Goal: Task Accomplishment & Management: Manage account settings

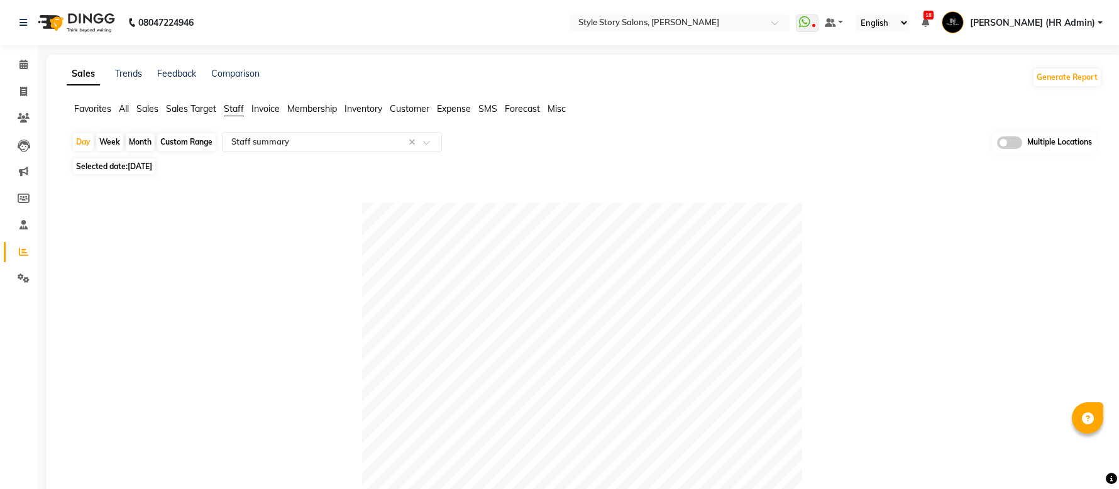
select select "full_report"
select select "csv"
click at [29, 116] on span at bounding box center [24, 118] width 22 height 14
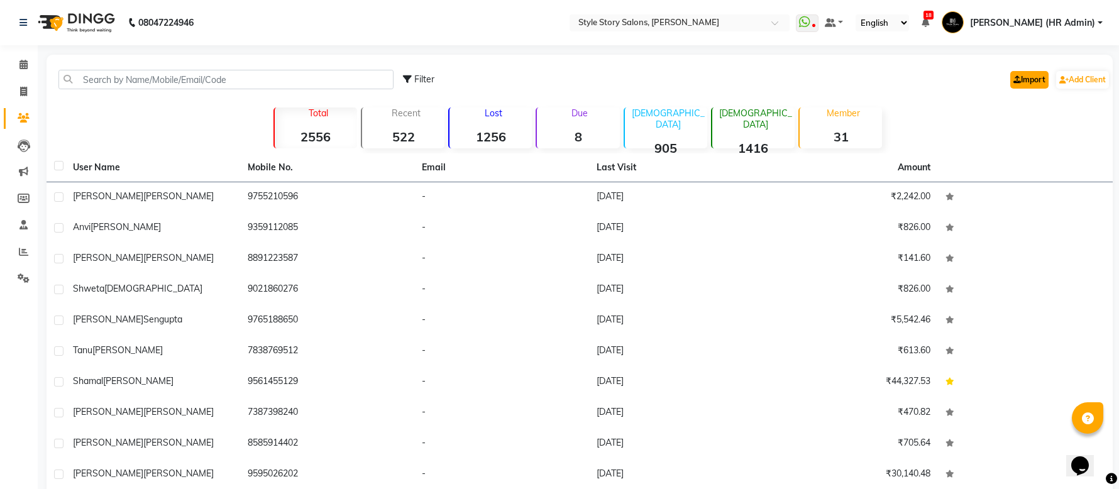
click at [1025, 81] on link "Import" at bounding box center [1029, 80] width 38 height 18
click at [426, 86] on div "Filter" at bounding box center [418, 79] width 31 height 13
select select "1000000"
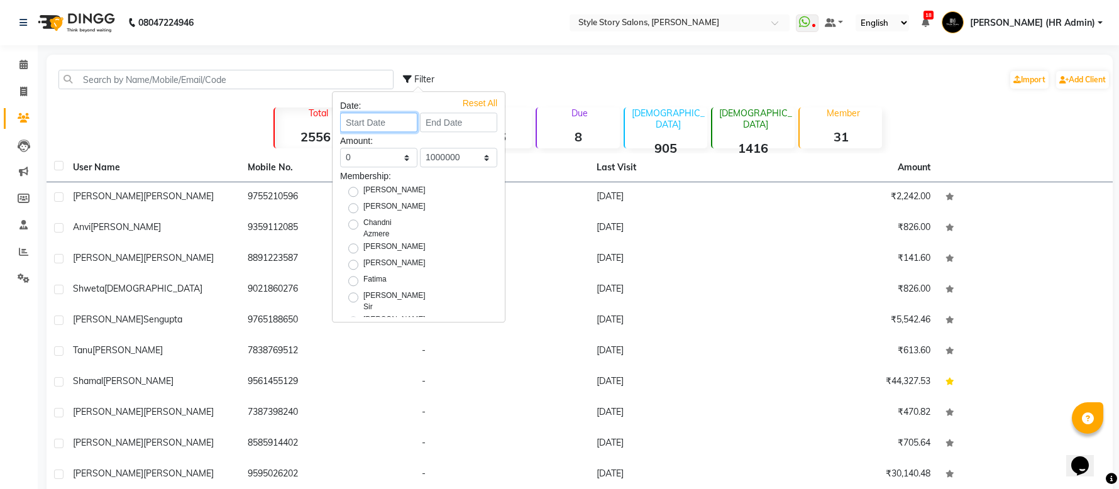
click at [370, 118] on input at bounding box center [378, 122] width 77 height 19
select select "9"
select select "2025"
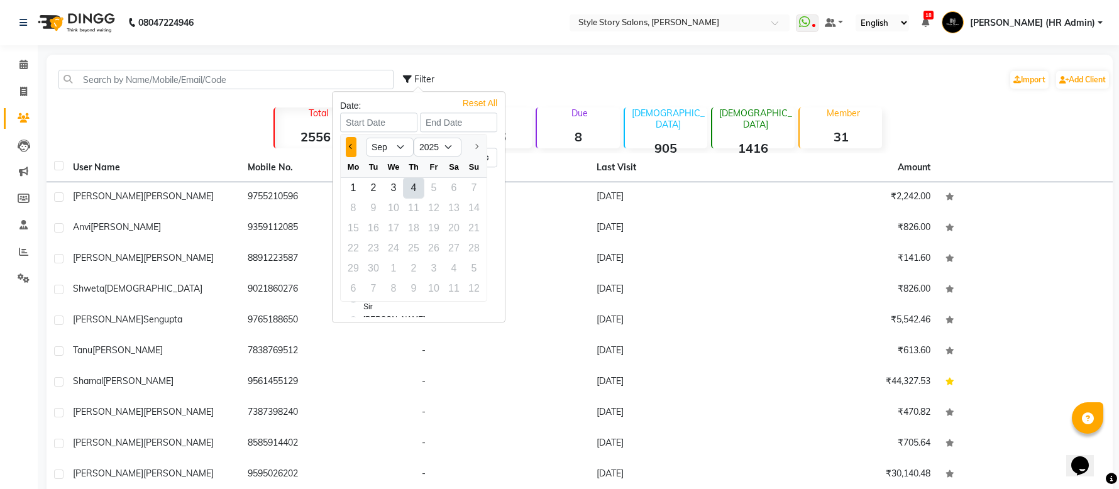
click at [350, 147] on span "Previous month" at bounding box center [351, 146] width 5 height 5
select select "6"
drag, startPoint x: 476, startPoint y: 192, endPoint x: 464, endPoint y: 165, distance: 30.1
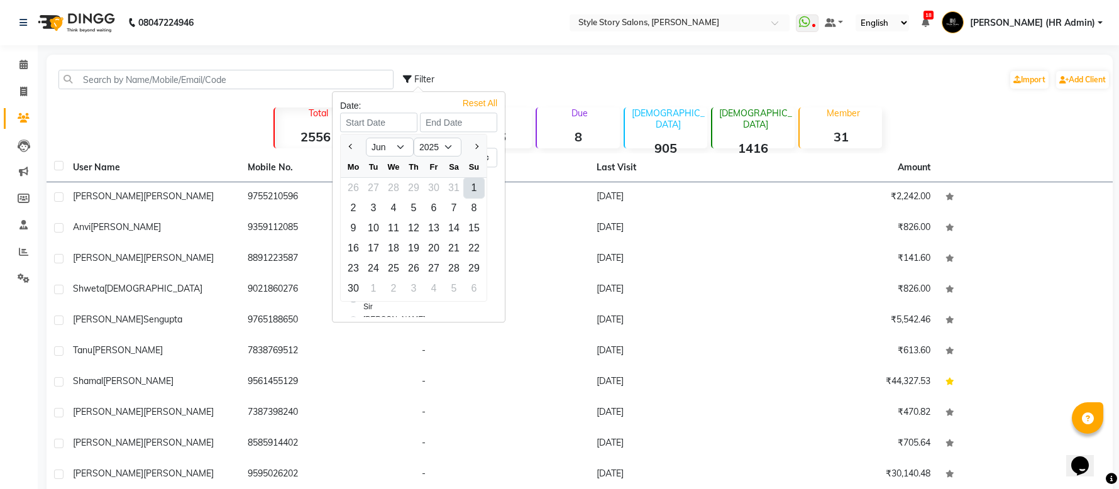
click at [476, 194] on div "1" at bounding box center [474, 188] width 20 height 20
type input "[DATE]"
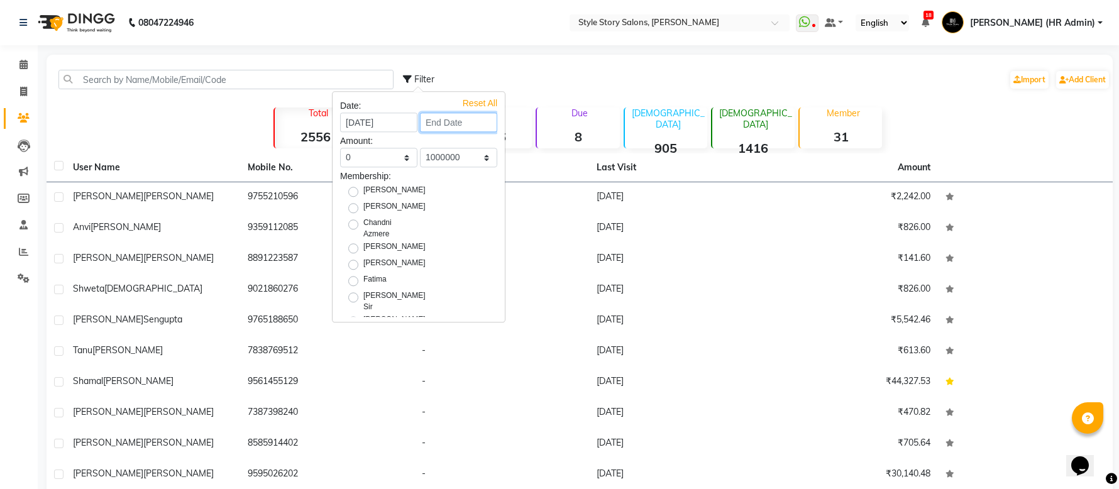
click at [456, 123] on input at bounding box center [458, 122] width 77 height 19
drag, startPoint x: 555, startPoint y: 152, endPoint x: 541, endPoint y: 141, distance: 17.0
click at [551, 151] on div at bounding box center [547, 147] width 25 height 20
click at [541, 141] on div at bounding box center [547, 147] width 25 height 20
click at [550, 148] on div at bounding box center [547, 147] width 25 height 20
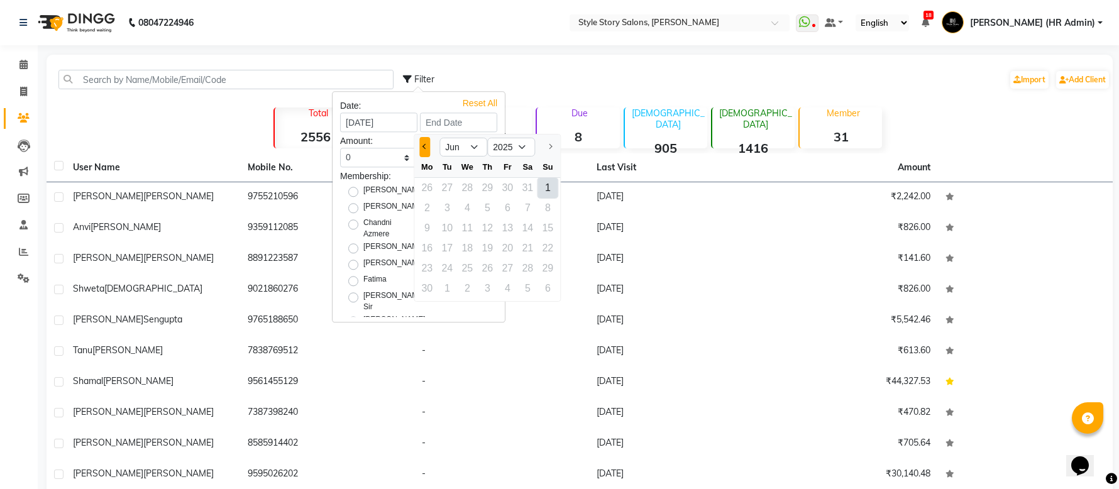
click at [420, 148] on div at bounding box center [426, 147] width 25 height 20
click at [420, 148] on button "Previous month" at bounding box center [424, 147] width 11 height 20
select select "5"
click at [436, 150] on div at bounding box center [426, 147] width 25 height 20
click at [433, 146] on div at bounding box center [426, 147] width 25 height 20
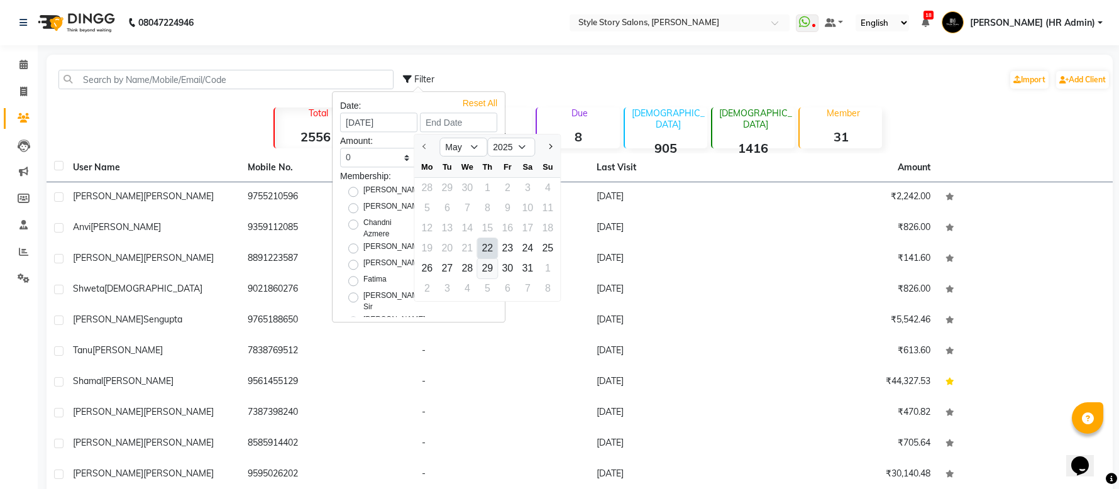
click at [486, 260] on div "29" at bounding box center [487, 268] width 20 height 20
type input "[DATE]"
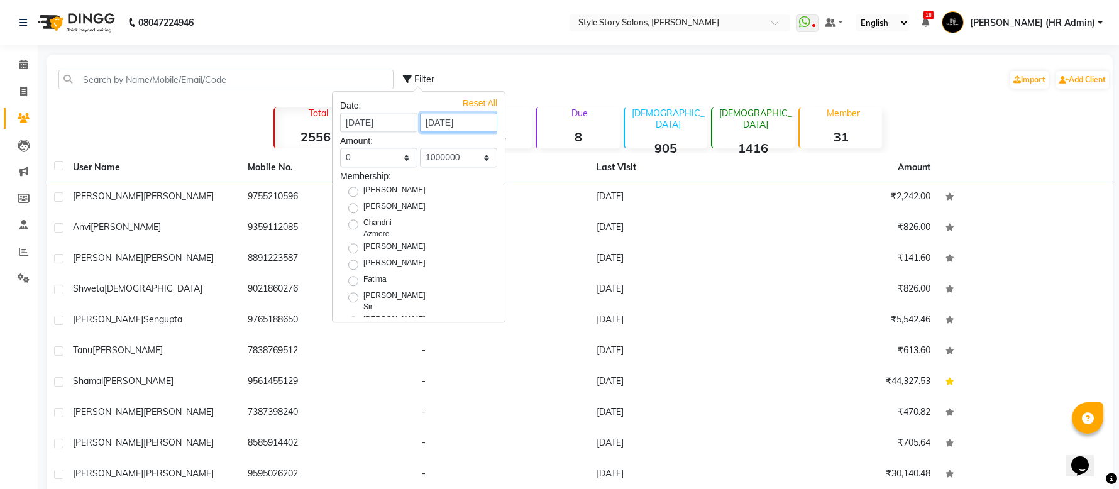
scroll to position [84, 0]
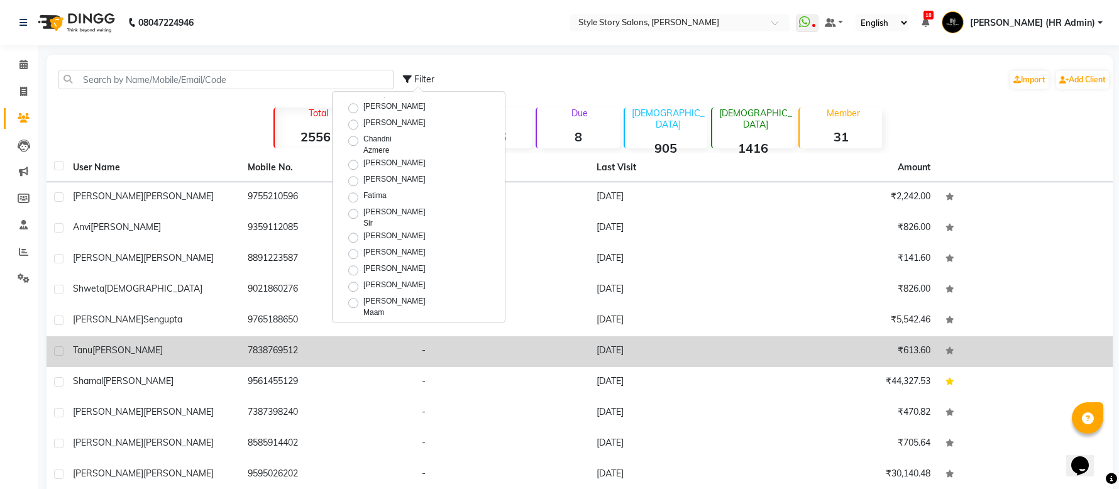
click at [466, 338] on td "-" at bounding box center [501, 351] width 175 height 31
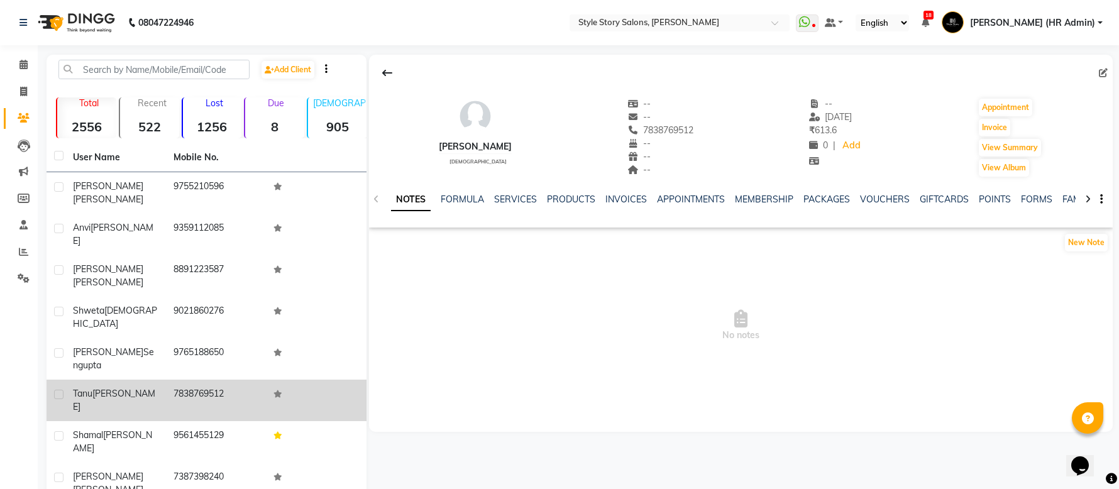
click at [94, 11] on img at bounding box center [75, 22] width 86 height 35
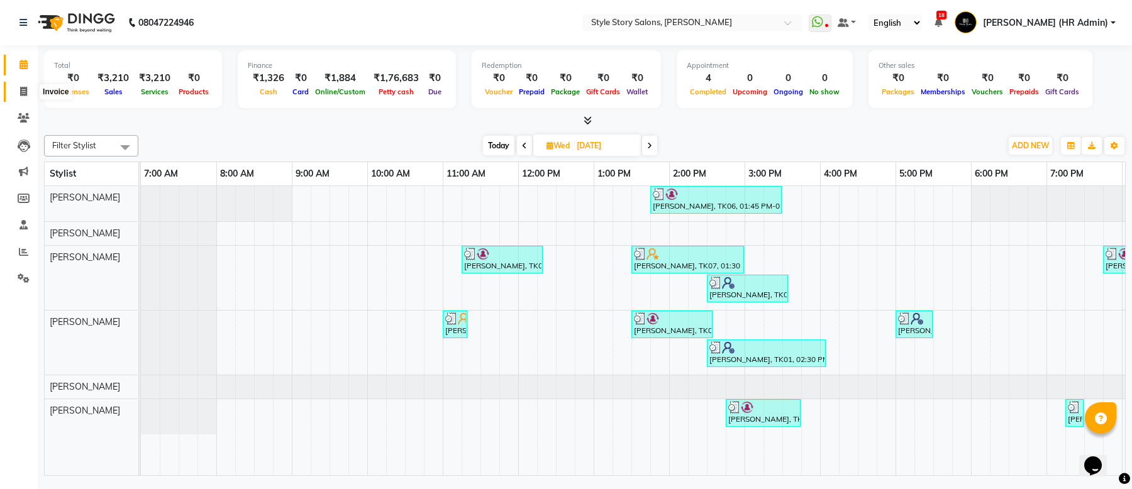
click at [21, 93] on icon at bounding box center [23, 91] width 7 height 9
select select "service"
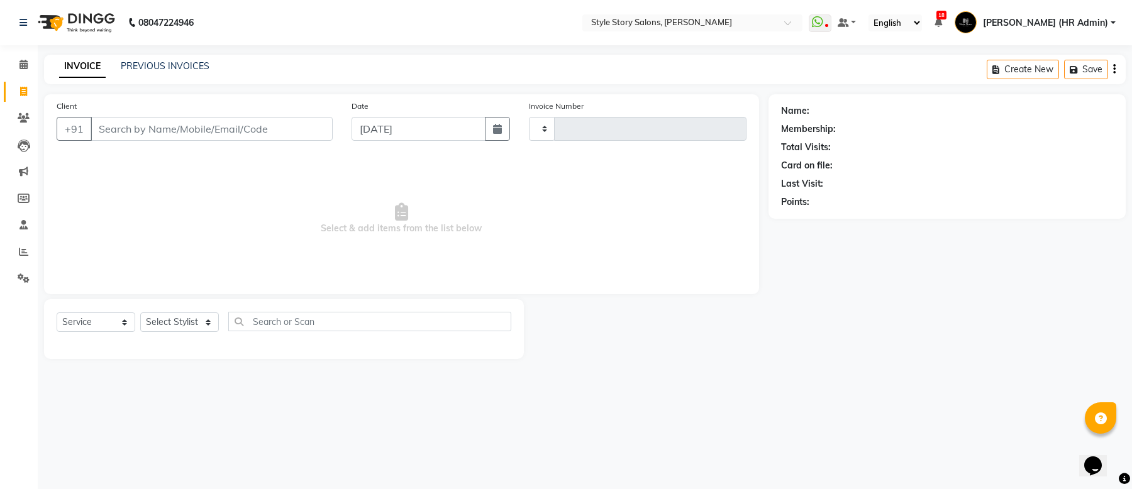
type input "1522"
select select "6249"
click at [26, 67] on icon at bounding box center [23, 64] width 8 height 9
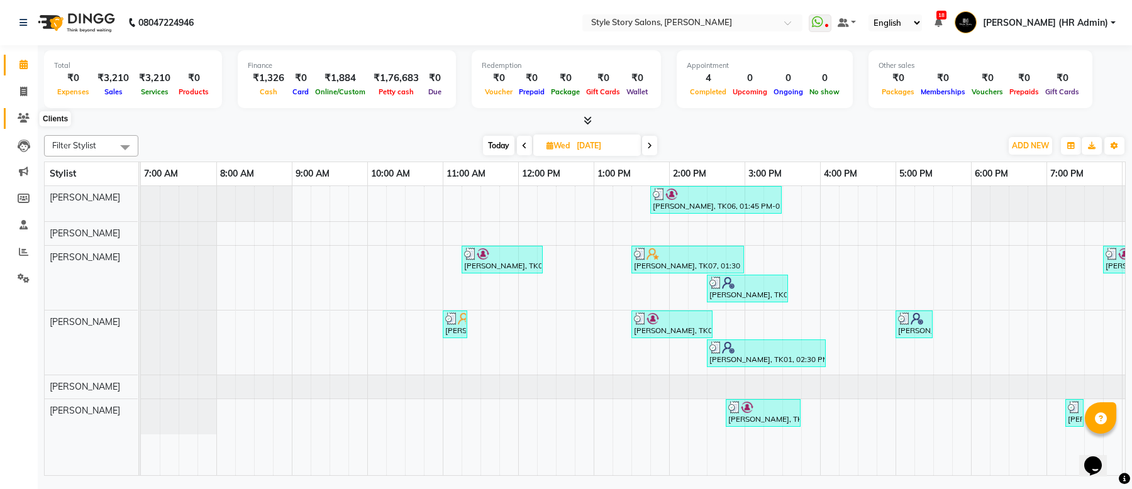
click at [23, 116] on icon at bounding box center [24, 117] width 12 height 9
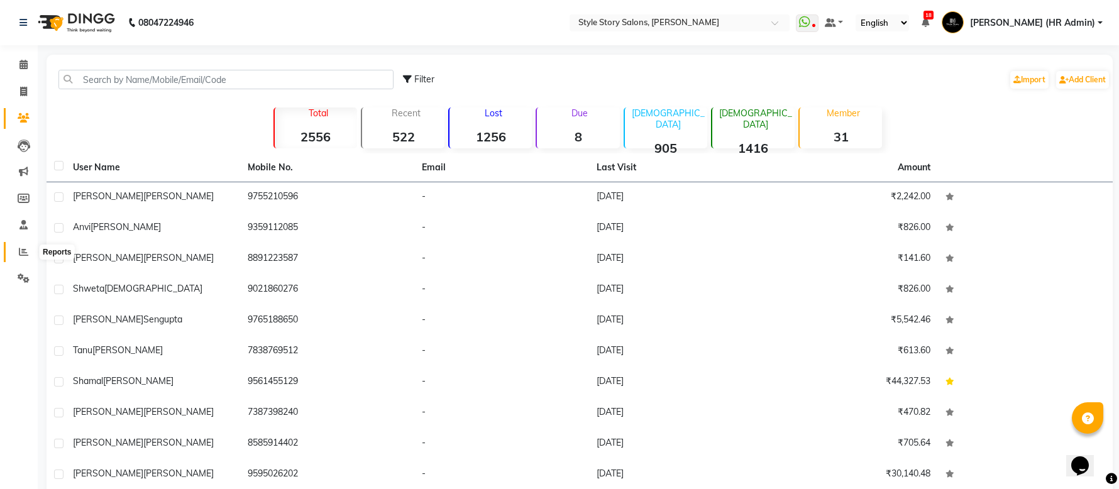
click at [13, 250] on span at bounding box center [24, 252] width 22 height 14
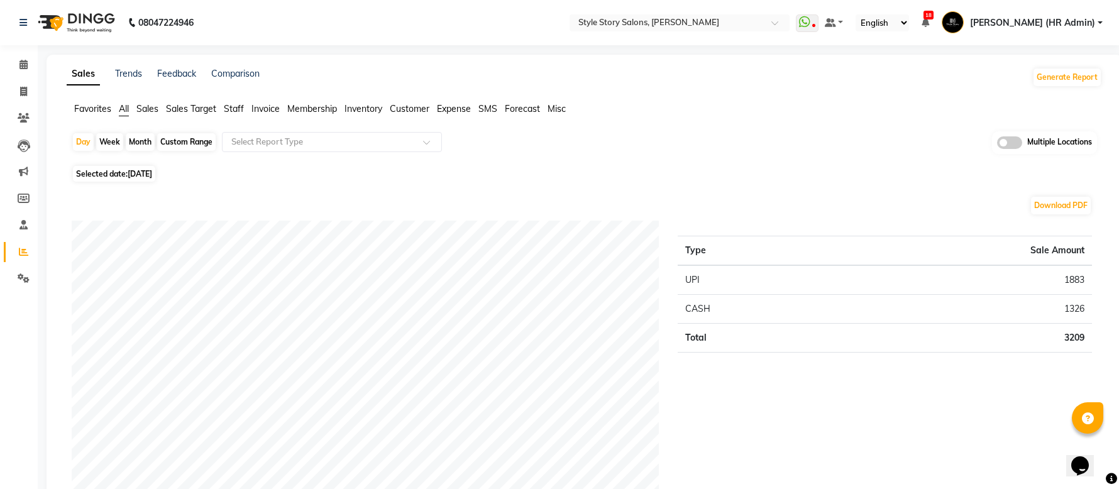
click at [421, 111] on span "Customer" at bounding box center [410, 108] width 40 height 11
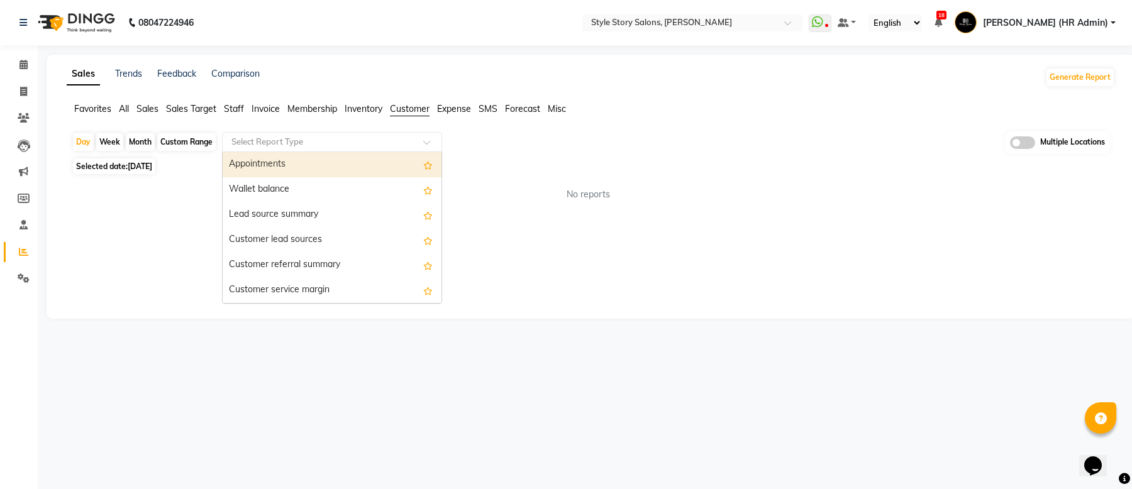
click at [392, 140] on input "text" at bounding box center [319, 142] width 181 height 13
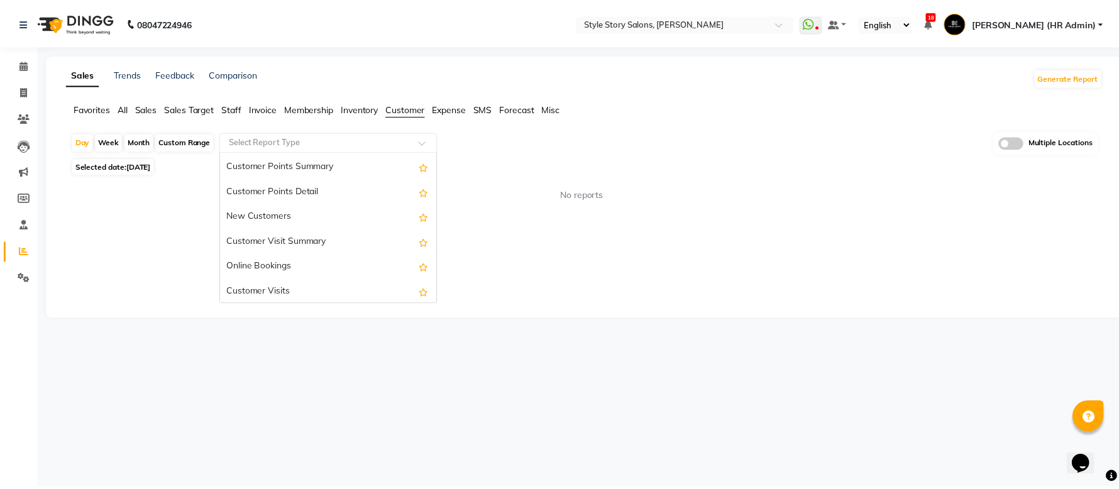
scroll to position [176, 0]
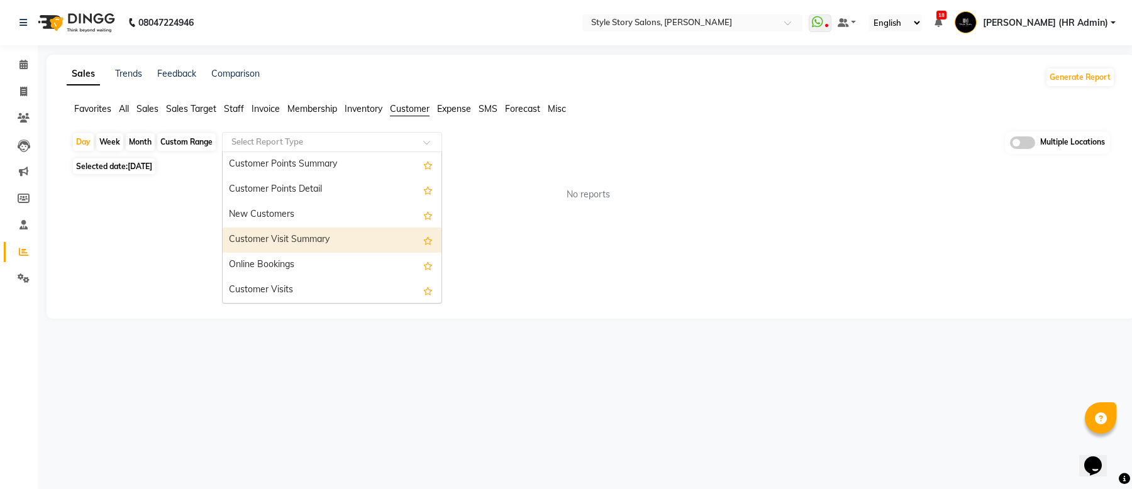
click at [356, 249] on div "Customer Visit Summary" at bounding box center [332, 240] width 219 height 25
select select "full_report"
select select "csv"
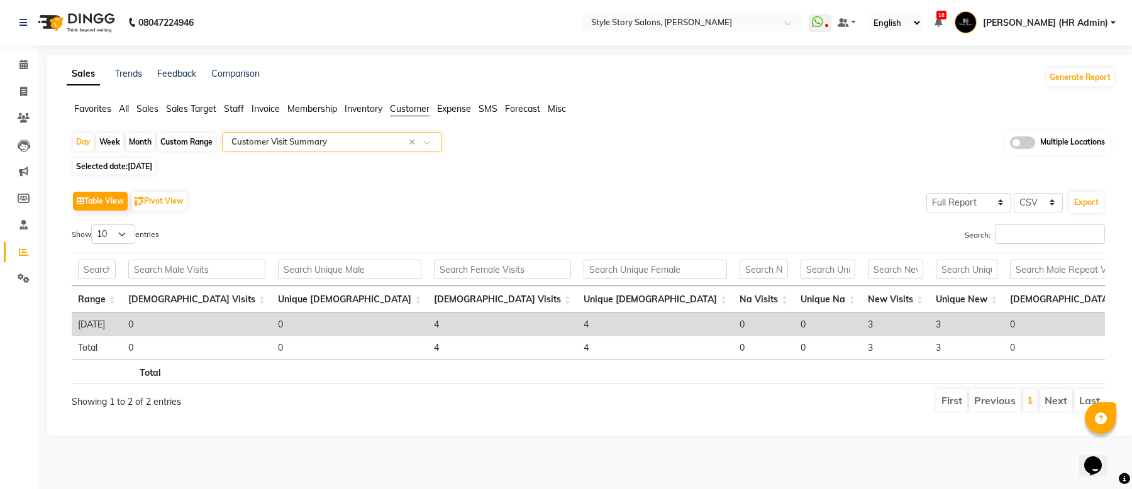
click at [189, 141] on div "Custom Range" at bounding box center [186, 142] width 58 height 18
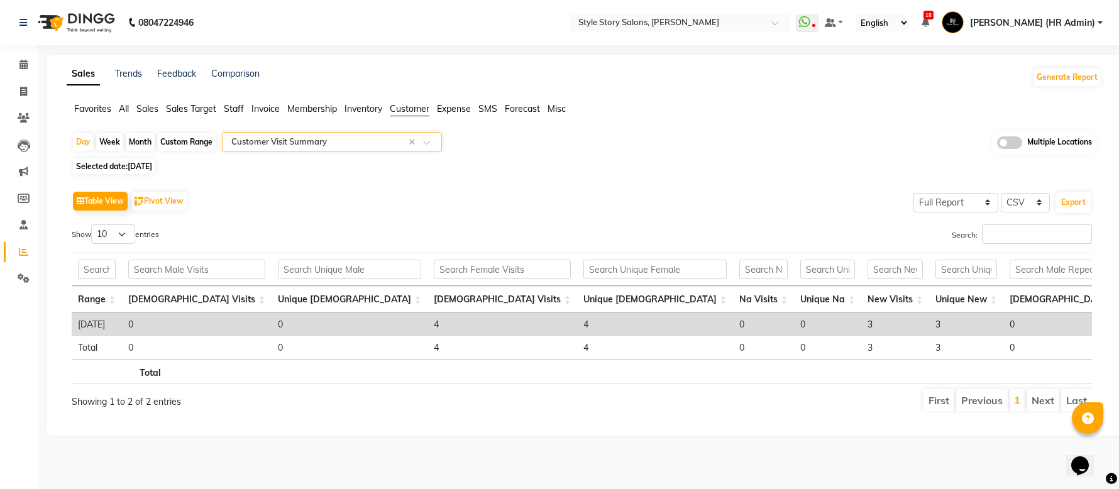
select select "9"
select select "2025"
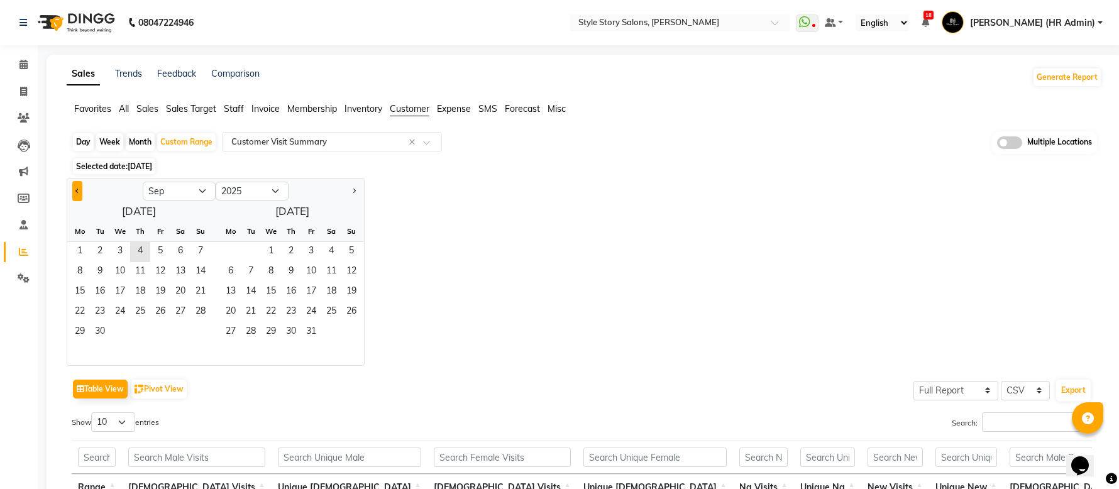
click at [77, 190] on span "Previous month" at bounding box center [77, 190] width 4 height 4
click at [77, 189] on span "Previous month" at bounding box center [77, 190] width 4 height 4
select select "7"
click at [98, 255] on span "1" at bounding box center [100, 252] width 20 height 20
click at [358, 330] on span "31" at bounding box center [351, 333] width 20 height 20
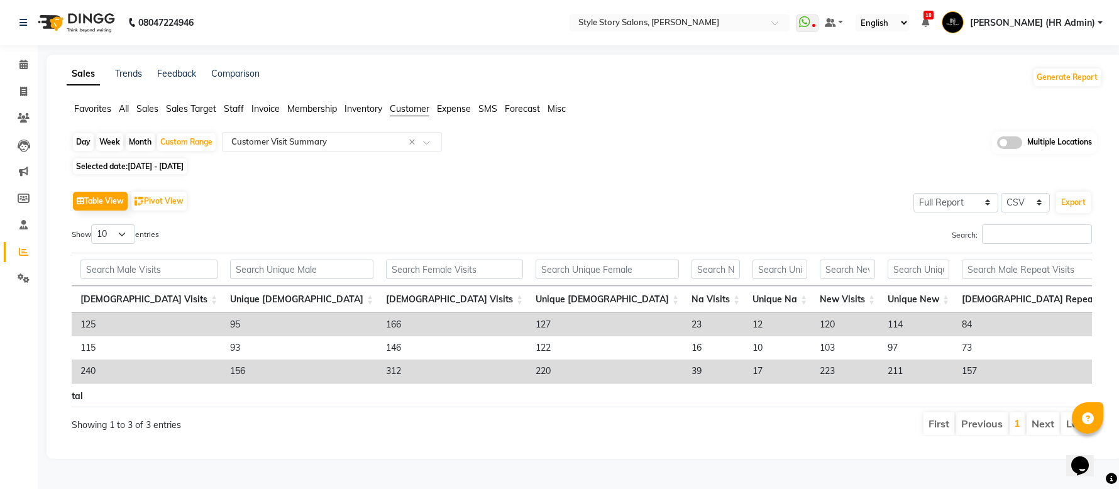
scroll to position [0, 0]
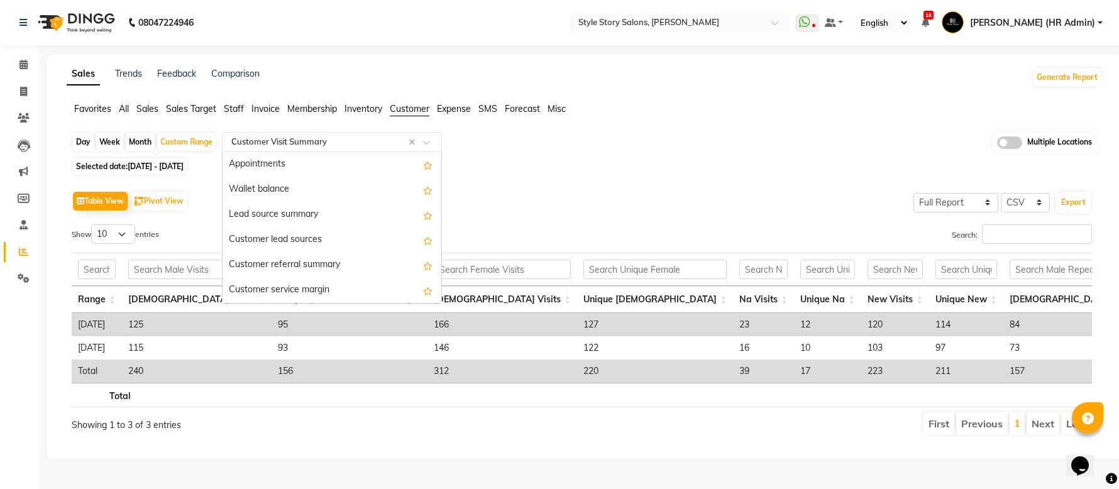
click at [373, 132] on div "Select Report Type × Customer Visit Summary ×" at bounding box center [332, 142] width 220 height 20
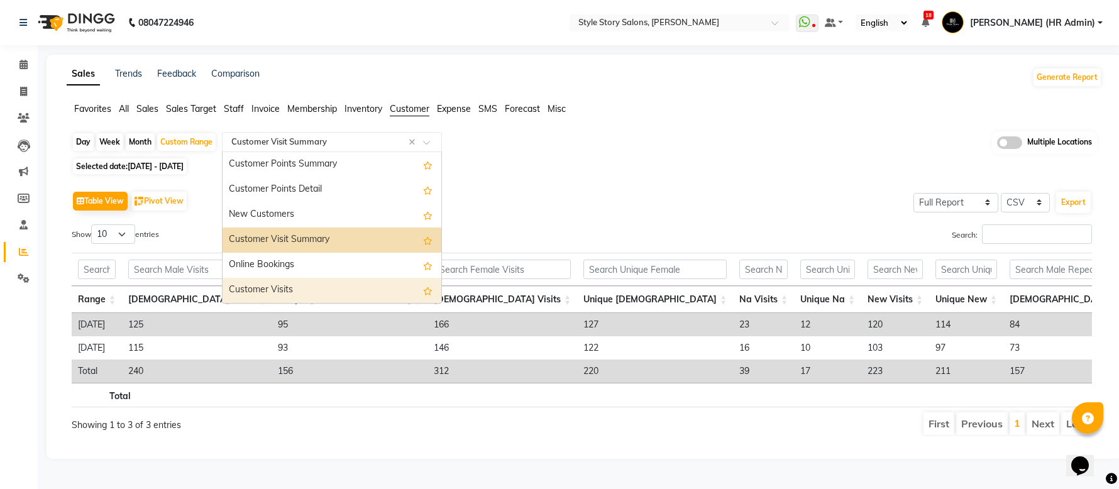
click at [321, 278] on div "Customer Visits" at bounding box center [332, 290] width 219 height 25
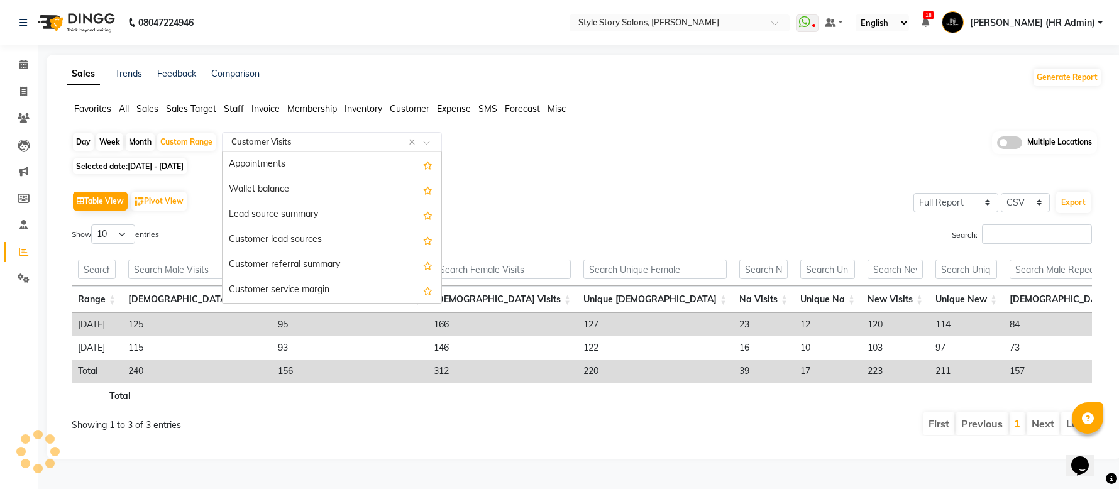
click at [315, 136] on input "text" at bounding box center [319, 142] width 181 height 13
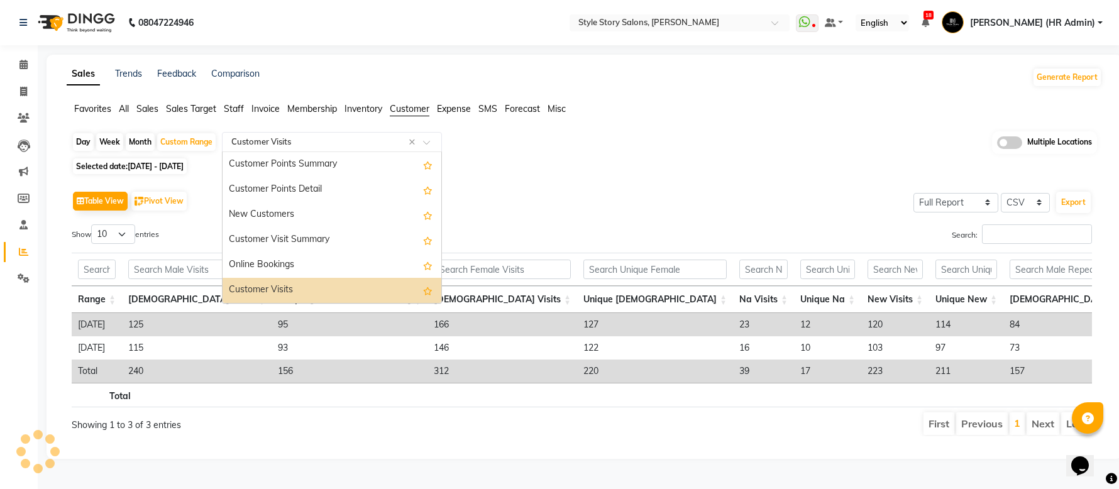
click at [338, 278] on div "Customer Visits" at bounding box center [332, 290] width 219 height 25
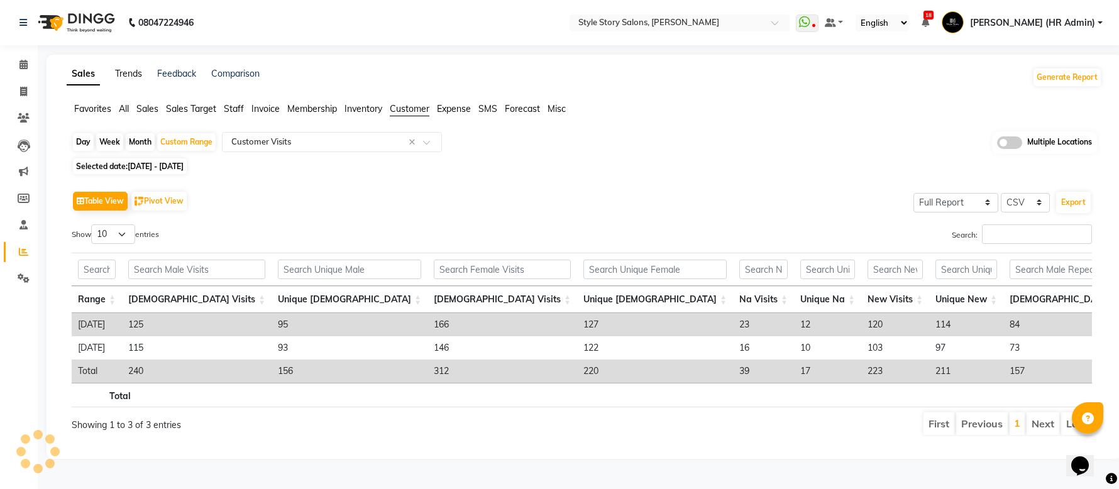
click at [136, 68] on link "Trends" at bounding box center [128, 73] width 27 height 11
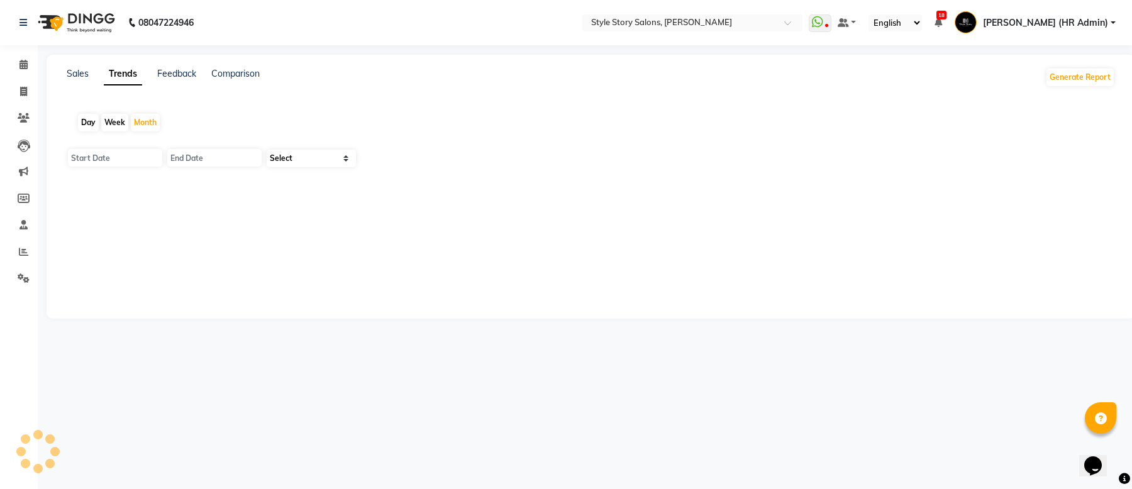
type input "[DATE]"
select select "by_client"
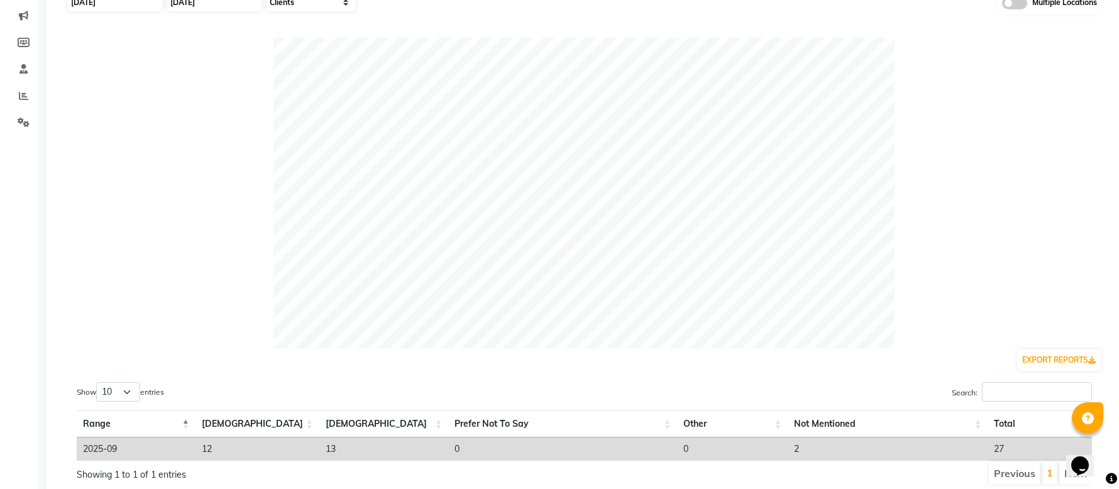
scroll to position [13, 0]
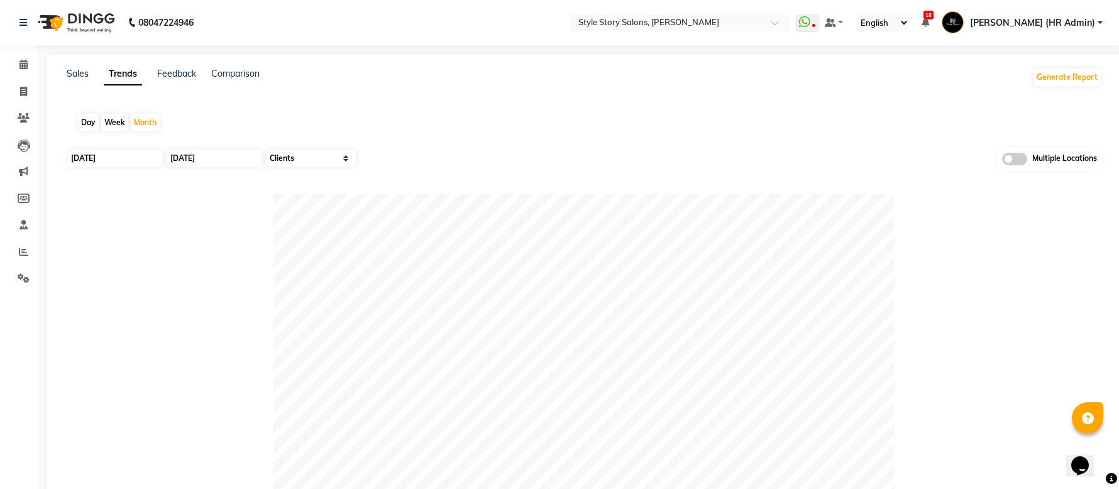
click at [70, 79] on div "Sales" at bounding box center [78, 77] width 22 height 20
click at [79, 72] on link "Sales" at bounding box center [78, 73] width 22 height 11
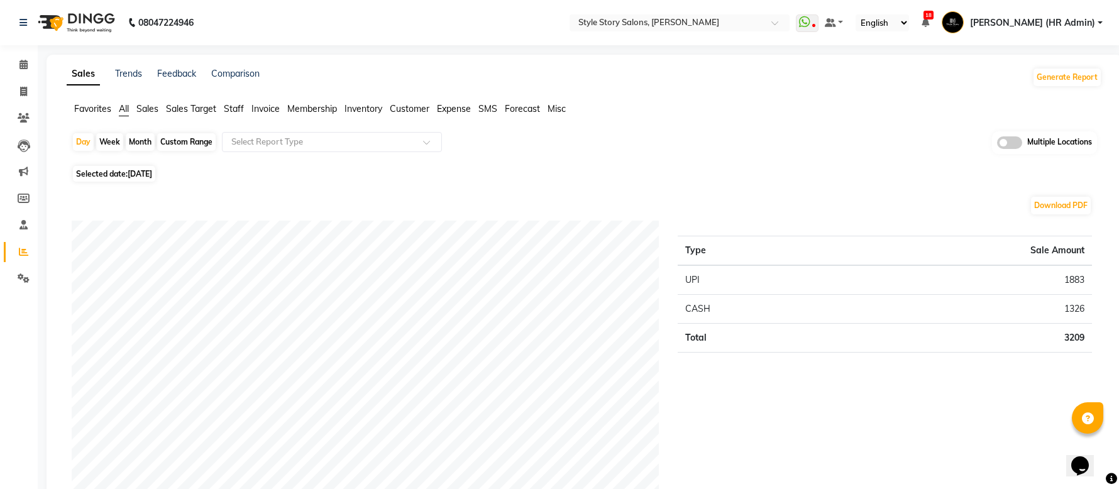
click at [149, 108] on span "Sales" at bounding box center [147, 108] width 22 height 11
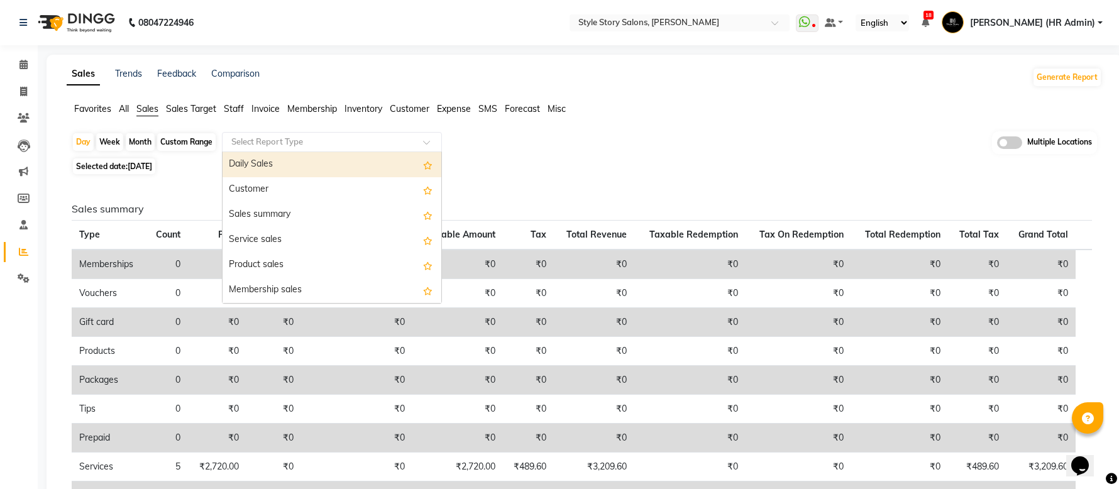
click at [386, 139] on input "text" at bounding box center [319, 142] width 181 height 13
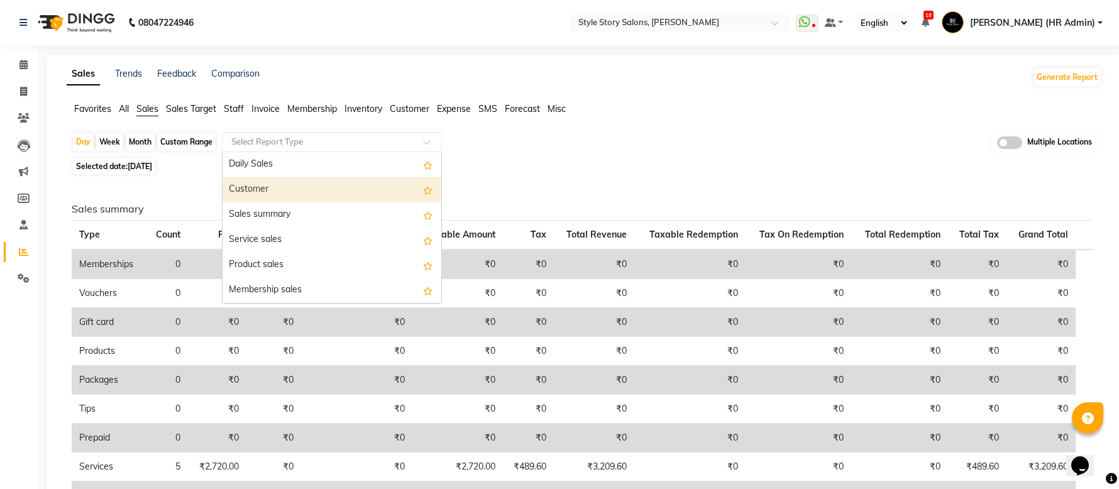
click at [315, 187] on div "Customer" at bounding box center [332, 189] width 219 height 25
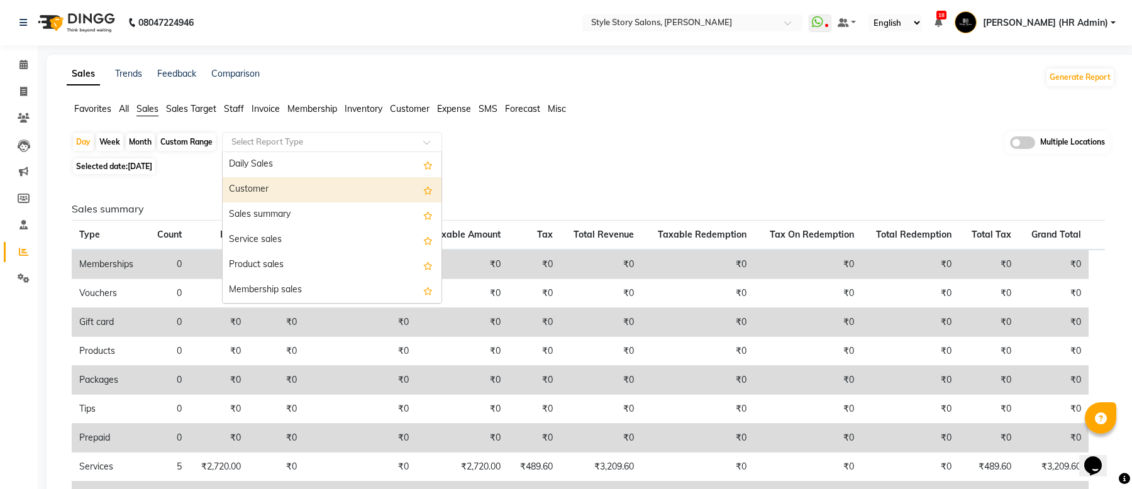
select select "full_report"
select select "csv"
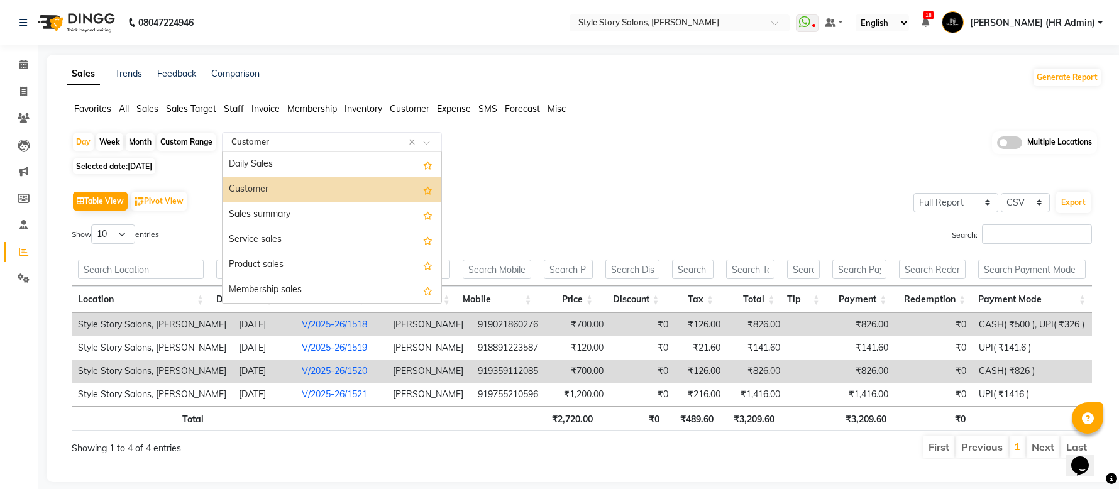
click at [310, 146] on input "text" at bounding box center [319, 142] width 181 height 13
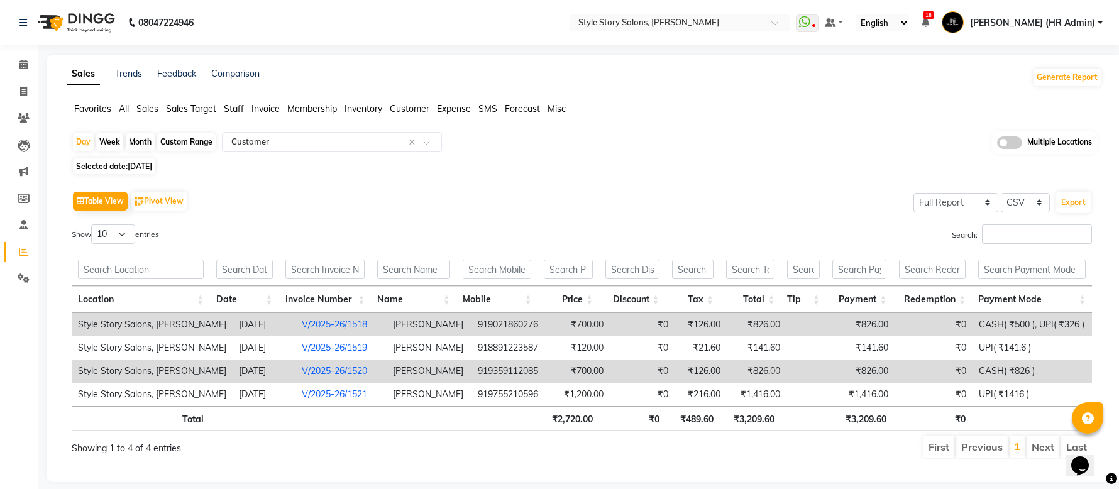
click at [181, 136] on div "Custom Range" at bounding box center [186, 142] width 58 height 18
select select "9"
select select "2025"
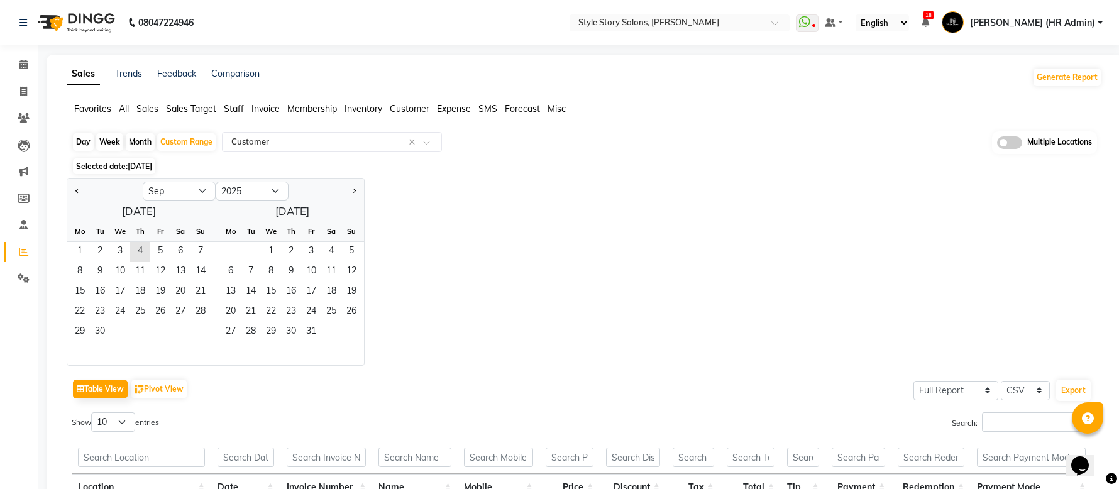
click at [71, 192] on div at bounding box center [104, 191] width 75 height 20
click at [79, 192] on button "Previous month" at bounding box center [77, 191] width 10 height 20
click at [76, 194] on button "Previous month" at bounding box center [77, 191] width 10 height 20
select select "6"
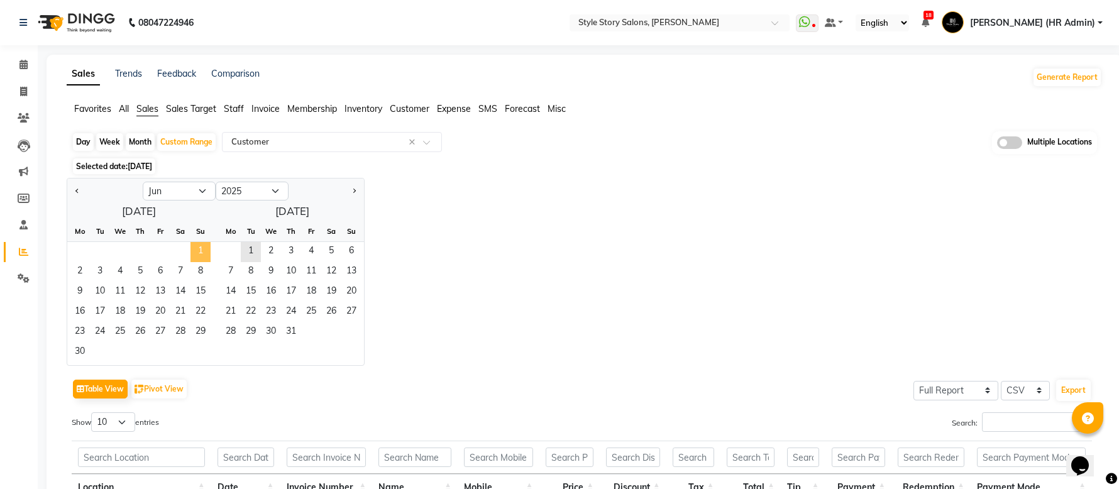
click at [199, 250] on span "1" at bounding box center [201, 252] width 20 height 20
click at [289, 340] on span "31" at bounding box center [291, 333] width 20 height 20
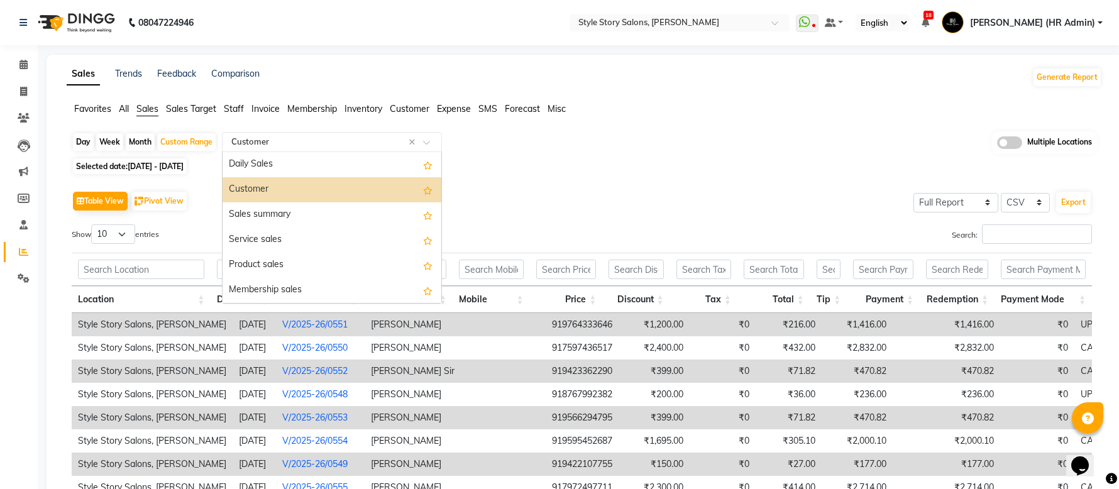
click at [366, 147] on input "text" at bounding box center [319, 142] width 181 height 13
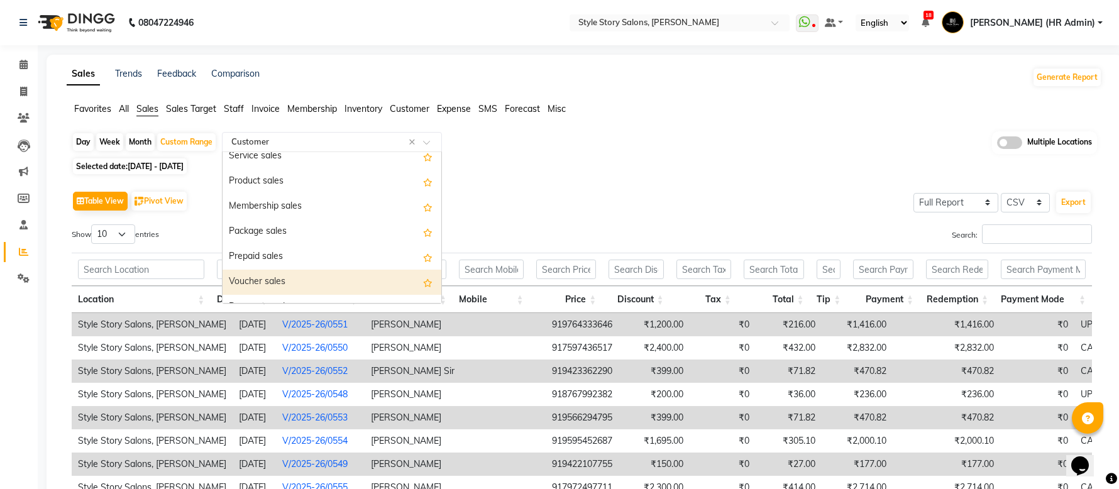
scroll to position [167, 0]
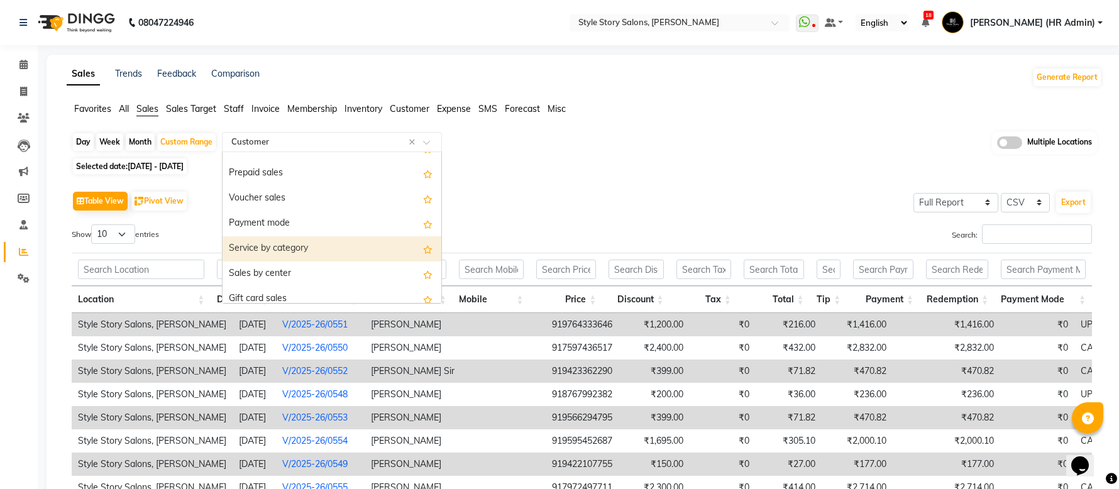
click at [342, 243] on div "Service by category" at bounding box center [332, 248] width 219 height 25
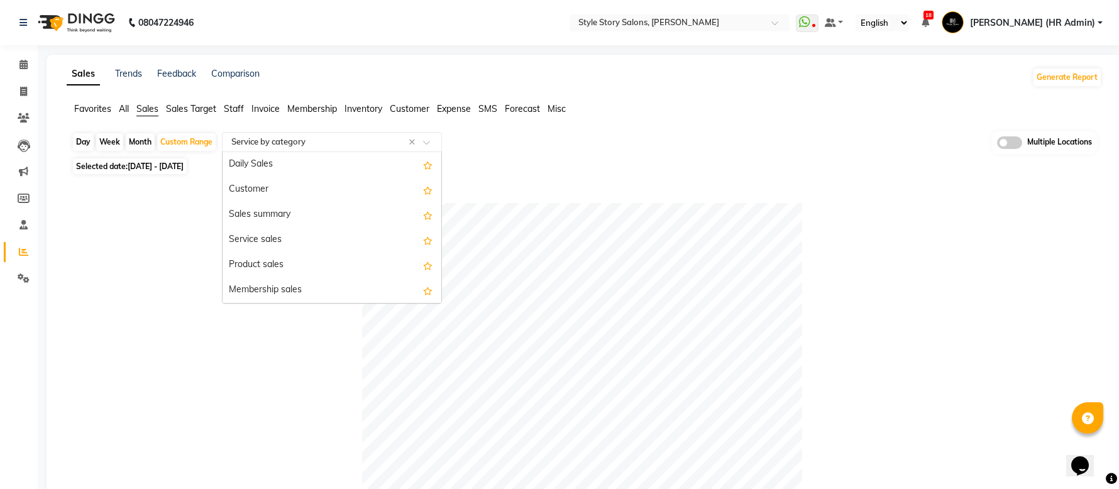
scroll to position [251, 0]
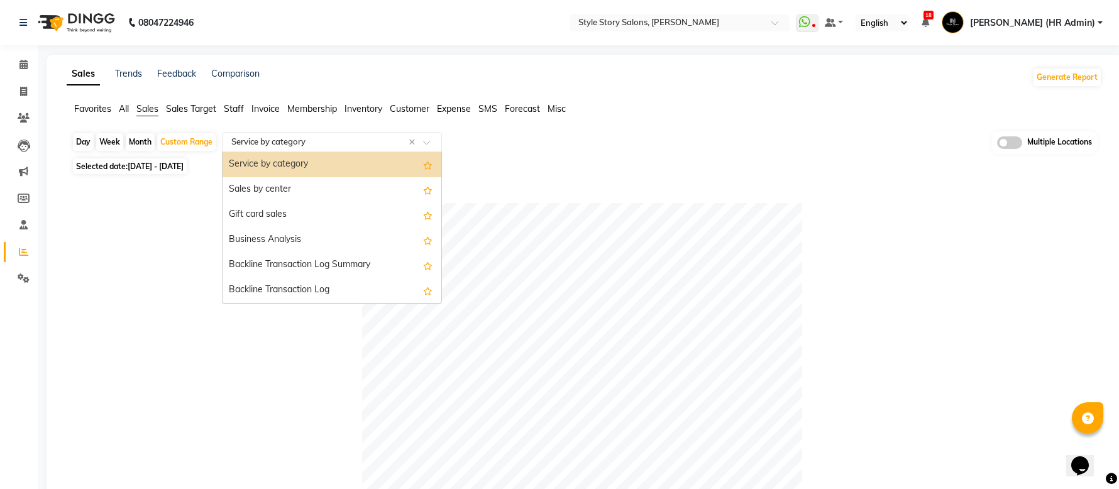
click at [423, 143] on span at bounding box center [431, 146] width 16 height 13
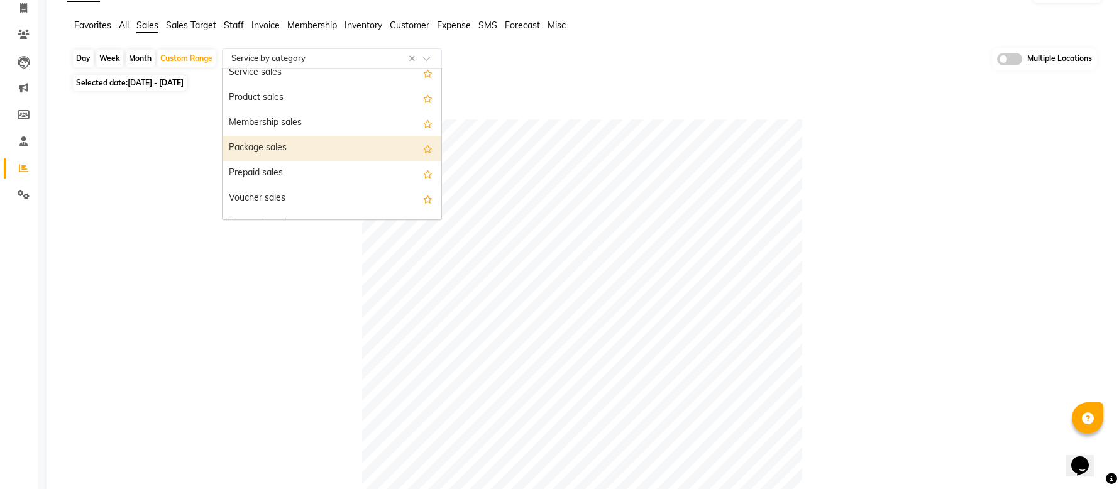
scroll to position [0, 0]
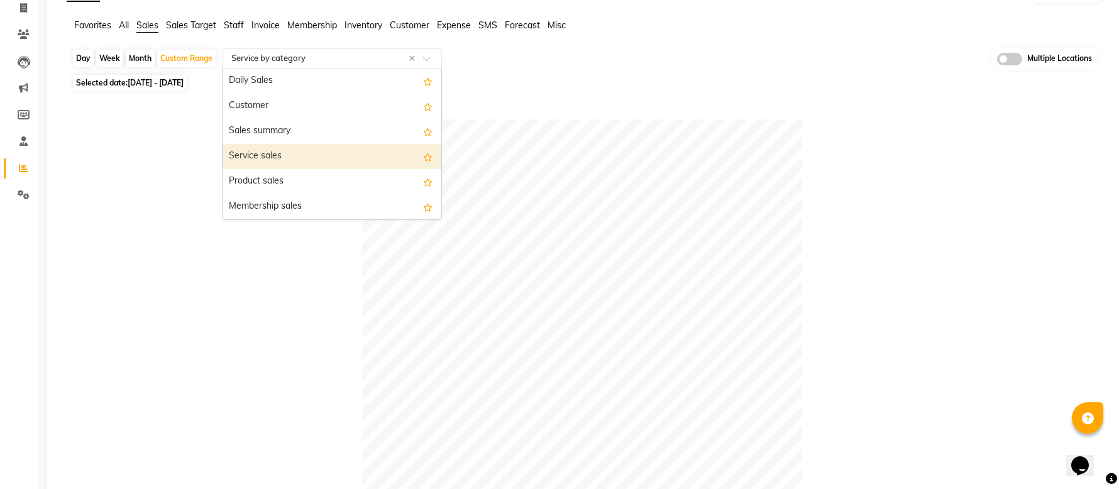
click at [332, 150] on div "Service sales" at bounding box center [332, 156] width 219 height 25
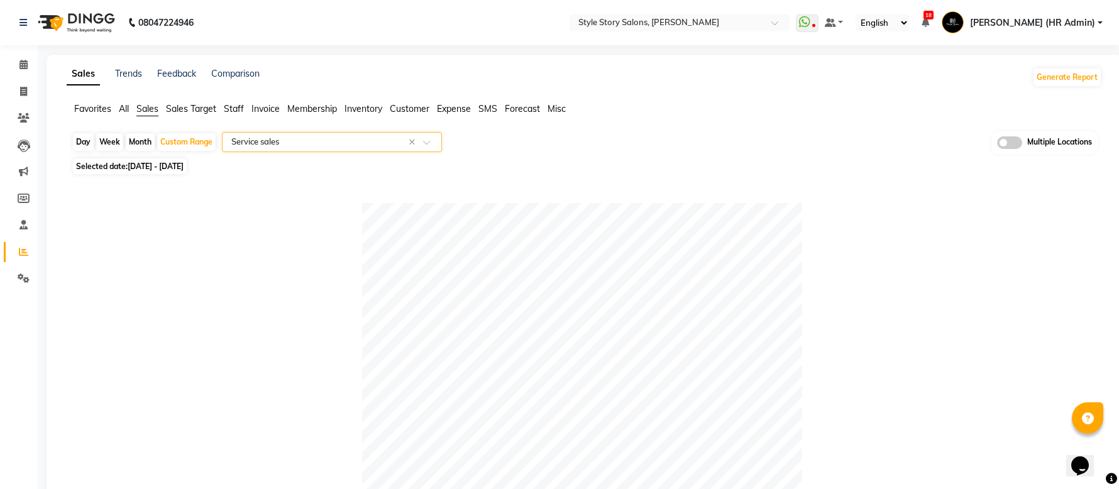
click at [428, 140] on span at bounding box center [431, 146] width 16 height 13
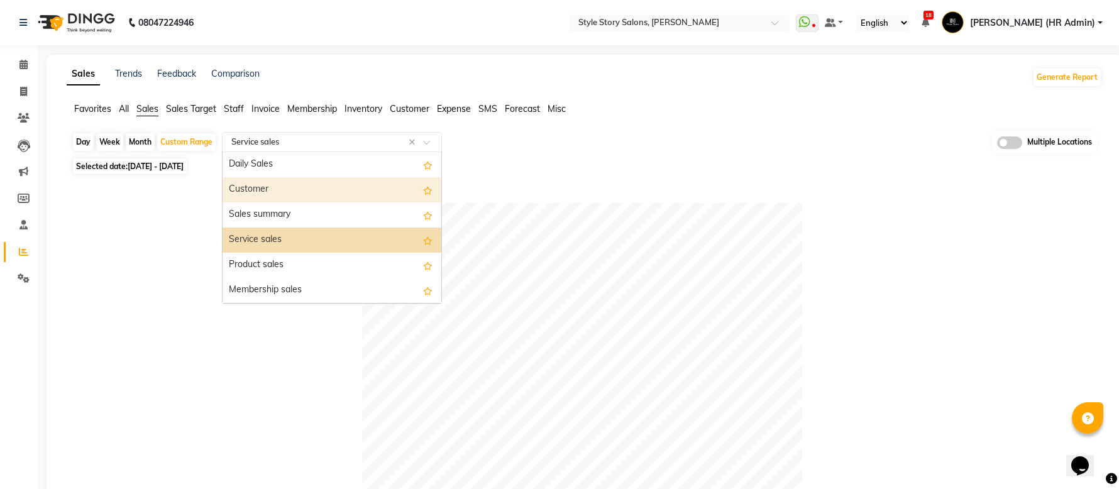
click at [318, 187] on div "Customer" at bounding box center [332, 189] width 219 height 25
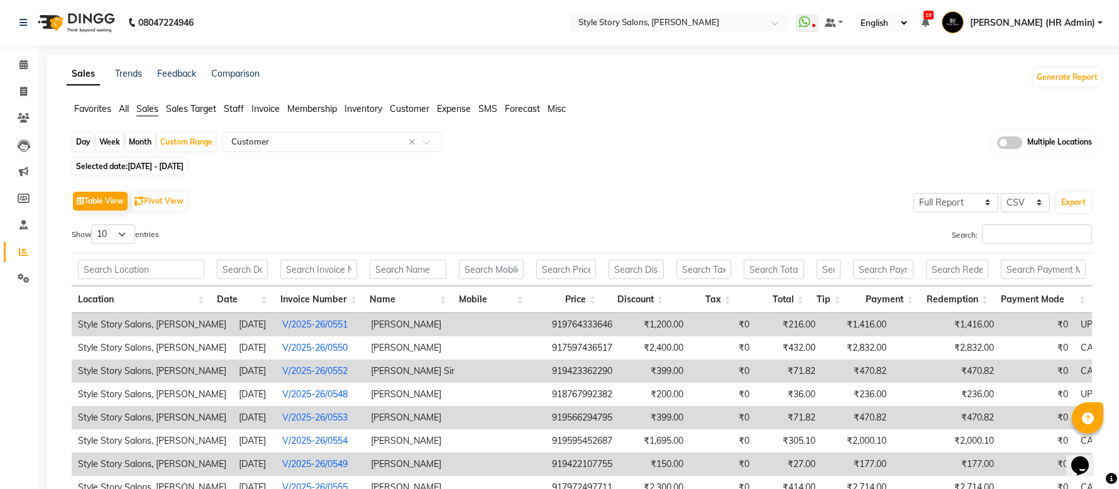
click at [333, 328] on link "V/2025-26/0551" at bounding box center [314, 324] width 65 height 11
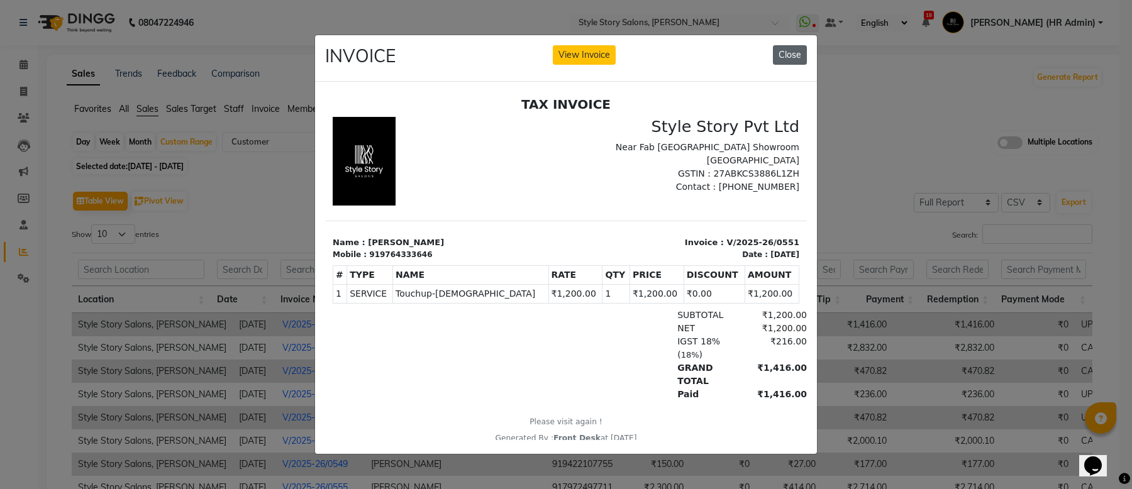
click at [787, 50] on button "Close" at bounding box center [790, 54] width 34 height 19
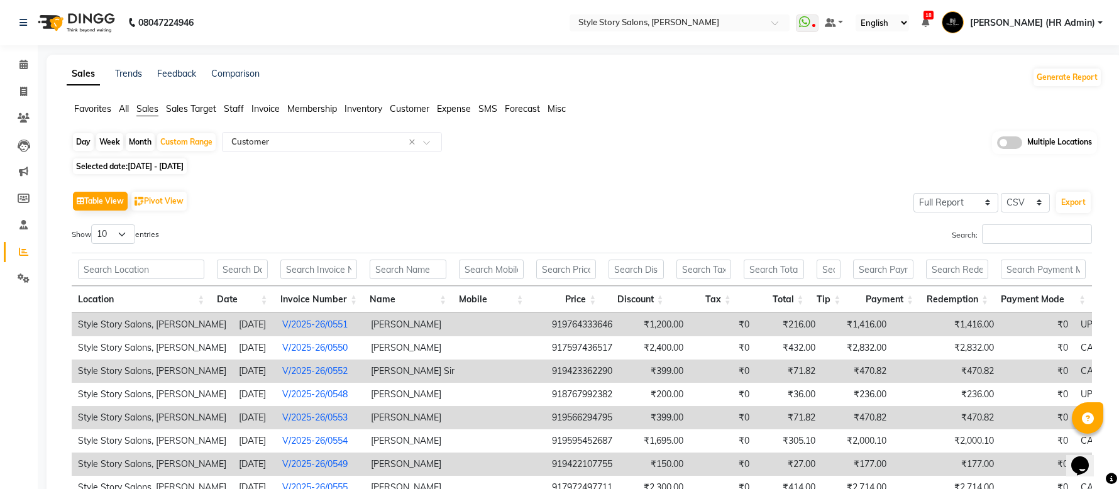
click at [420, 106] on span "Customer" at bounding box center [410, 108] width 40 height 11
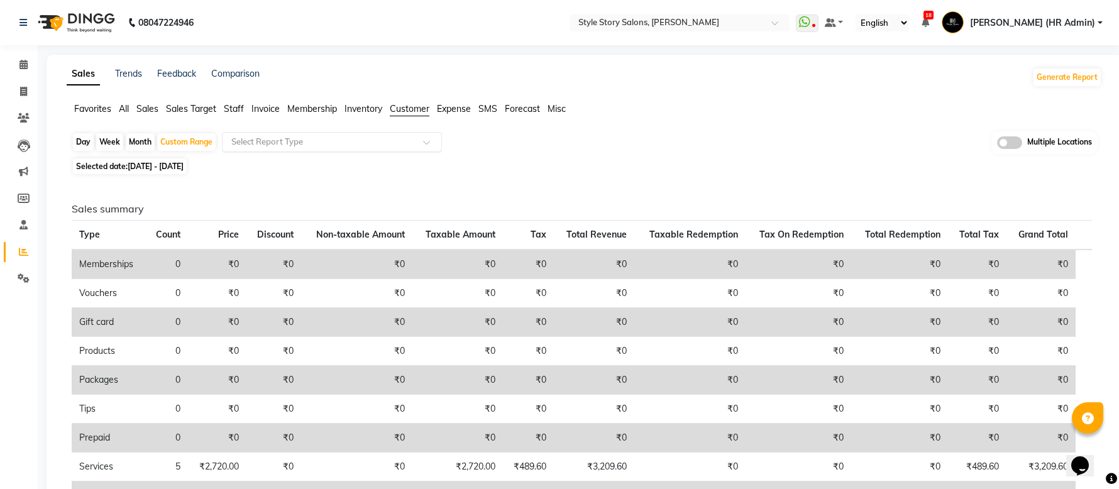
click at [418, 146] on div at bounding box center [332, 142] width 219 height 13
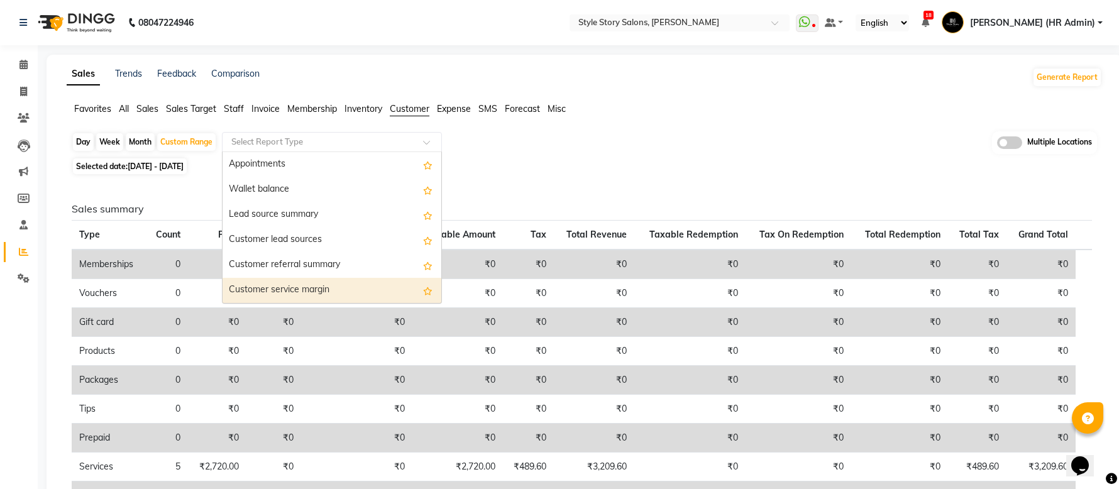
click at [321, 285] on div "Customer service margin" at bounding box center [332, 290] width 219 height 25
select select "full_report"
select select "csv"
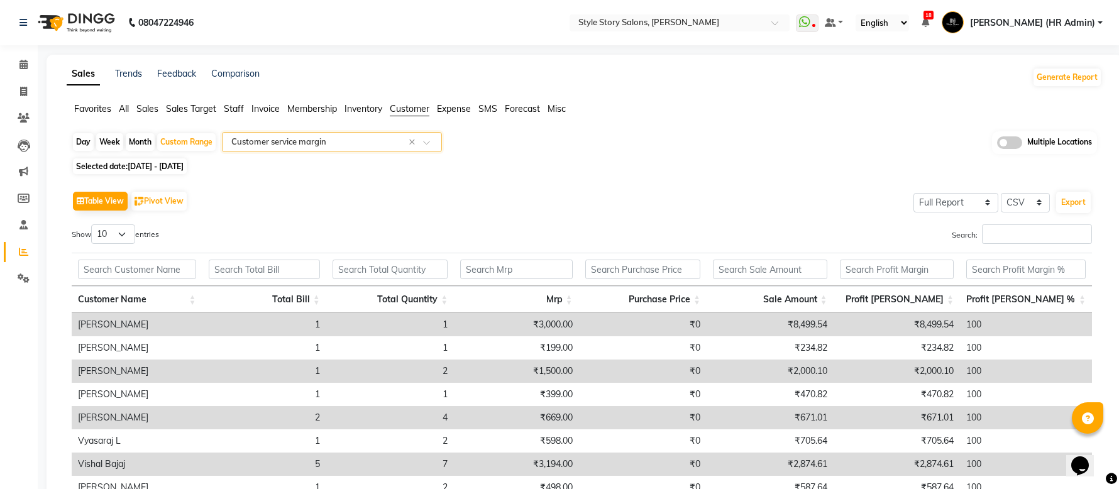
click at [433, 141] on span at bounding box center [431, 146] width 16 height 13
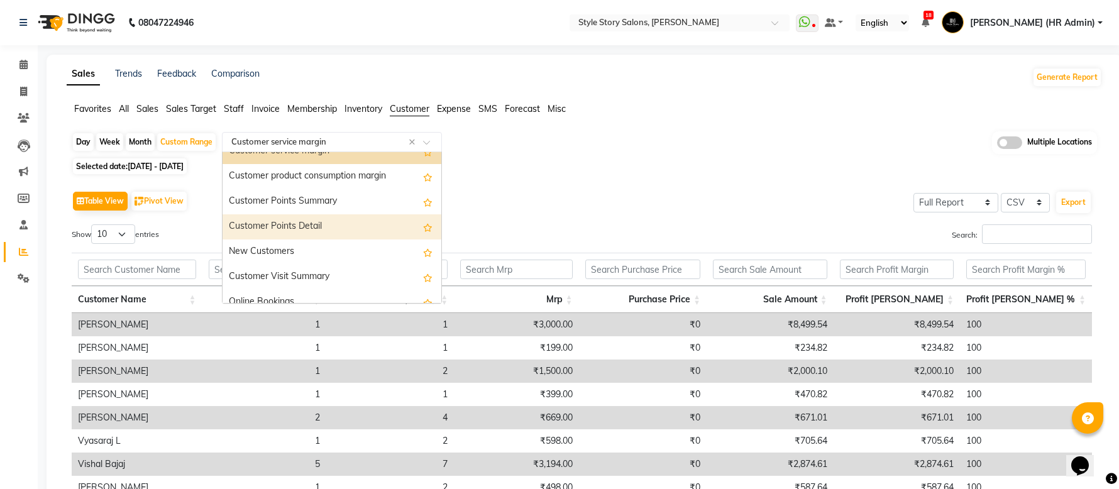
scroll to position [167, 0]
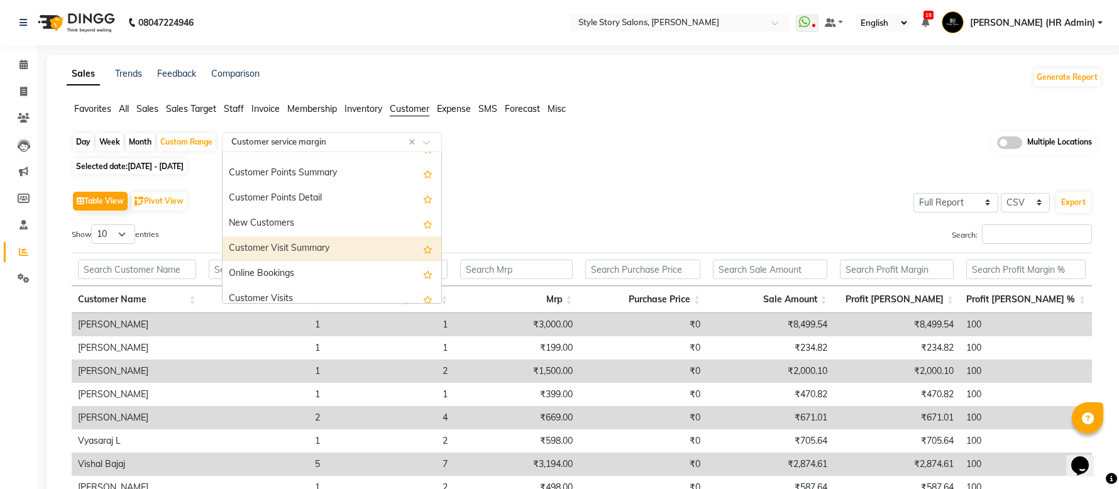
click at [348, 245] on div "Customer Visit Summary" at bounding box center [332, 248] width 219 height 25
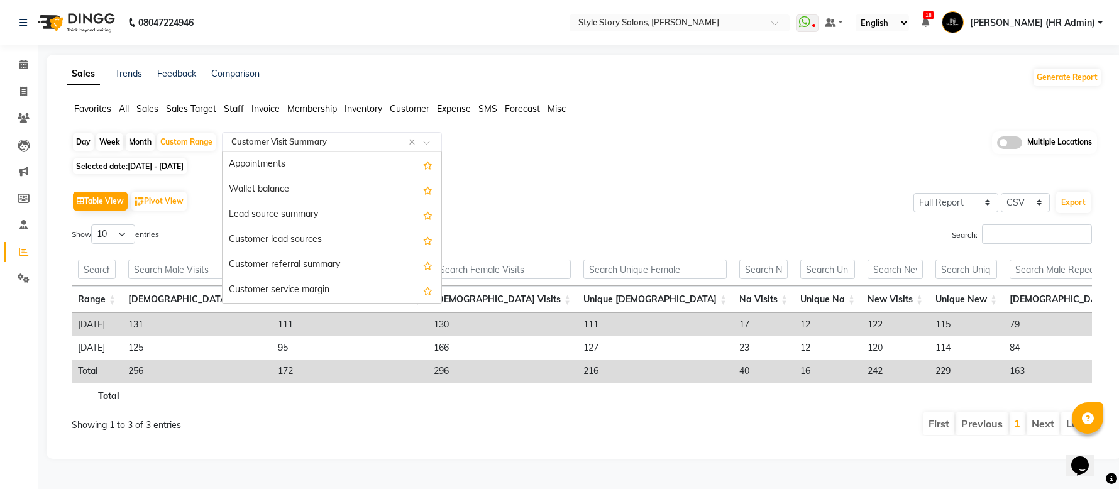
scroll to position [176, 0]
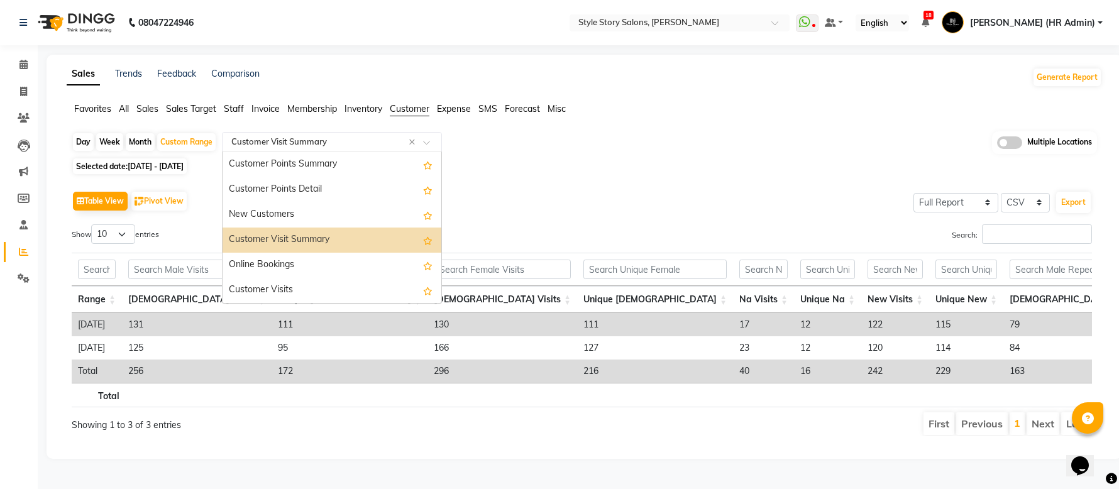
click at [424, 144] on span at bounding box center [431, 146] width 16 height 13
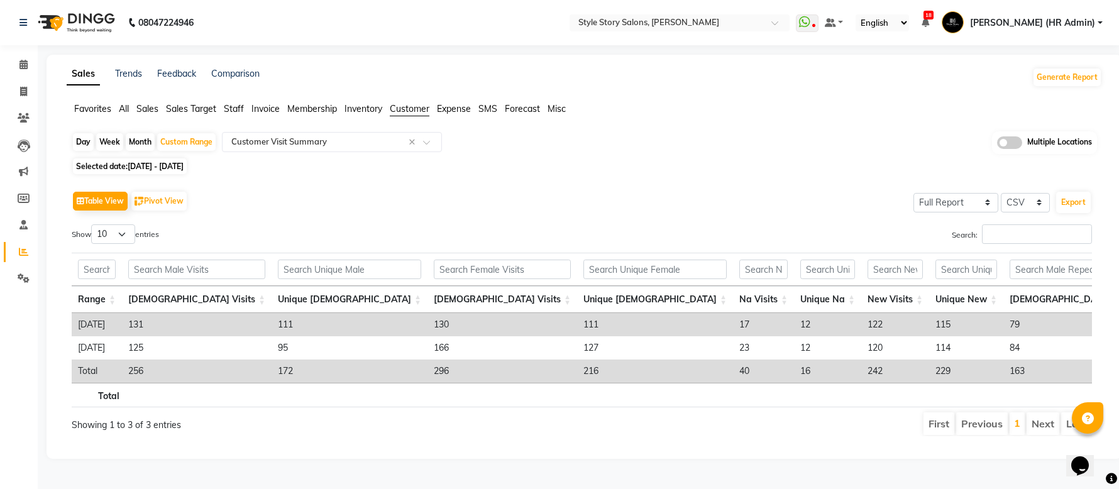
click at [524, 138] on div "Day Week Month Custom Range Select Report Type × Customer Visit Summary × Multi…" at bounding box center [585, 288] width 1036 height 315
click at [144, 103] on span "Sales" at bounding box center [147, 108] width 22 height 11
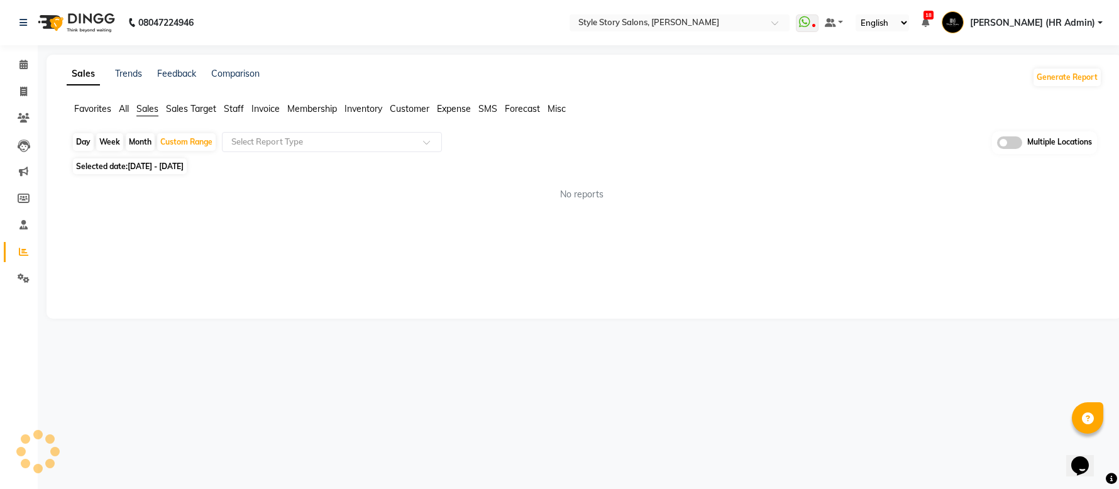
scroll to position [0, 0]
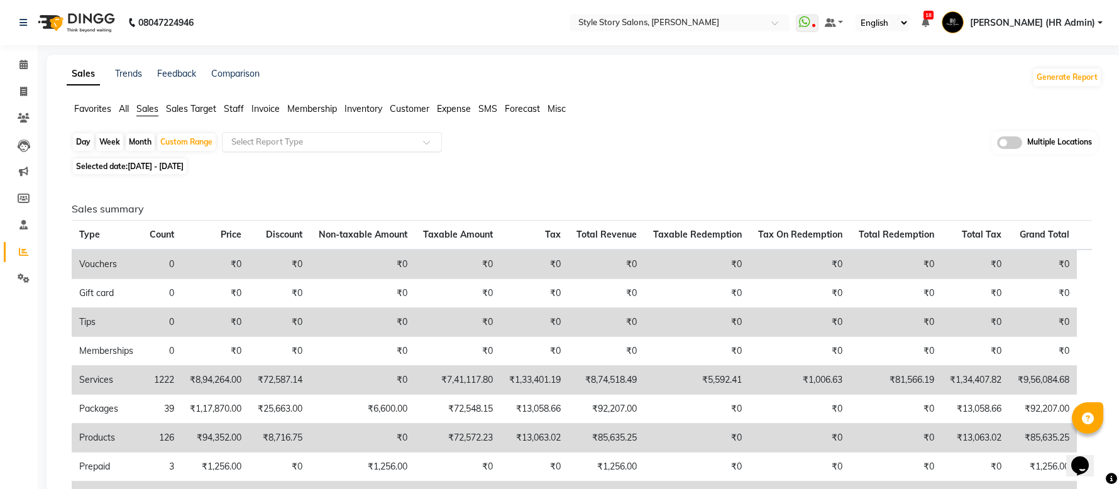
click at [395, 138] on input "text" at bounding box center [319, 142] width 181 height 13
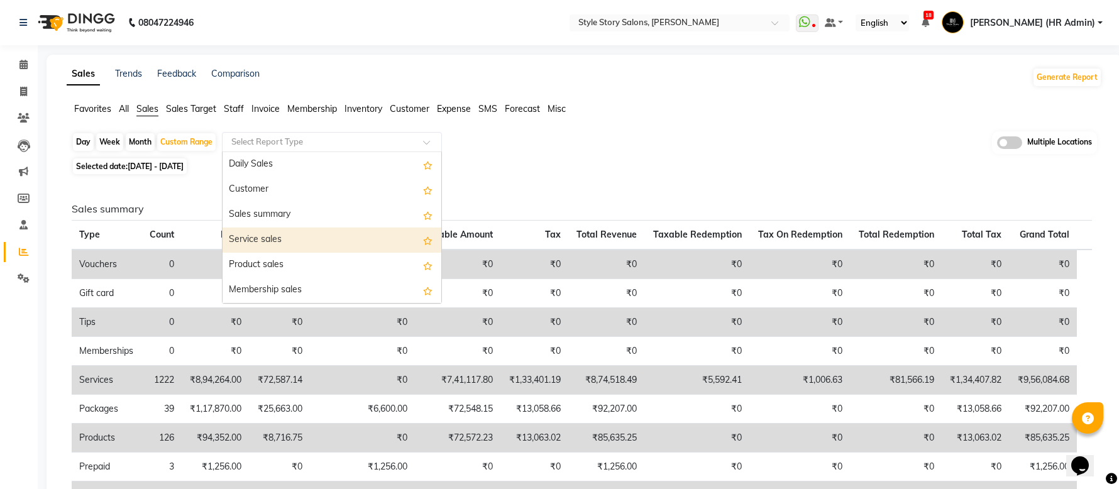
click at [348, 238] on div "Service sales" at bounding box center [332, 240] width 219 height 25
select select "full_report"
select select "csv"
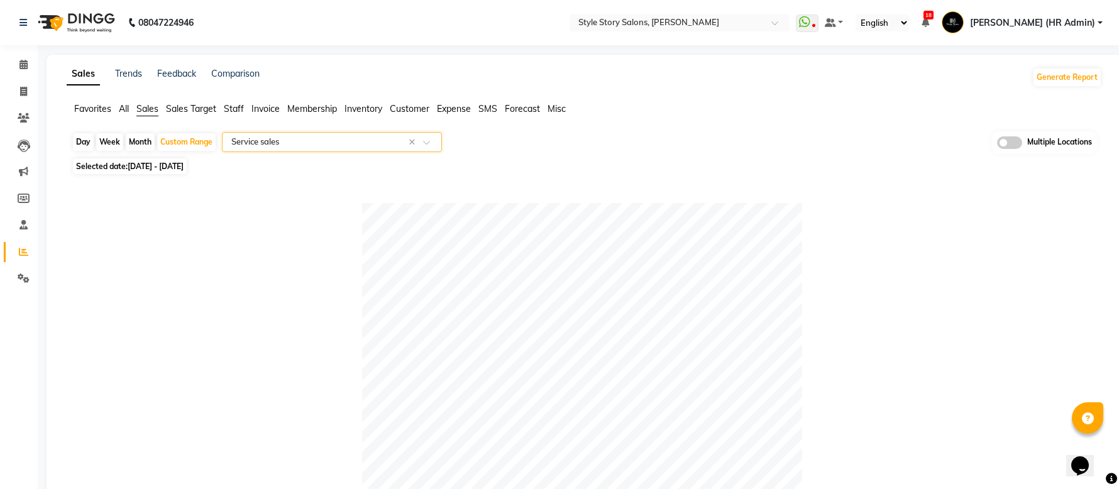
click at [321, 141] on input "text" at bounding box center [319, 142] width 181 height 13
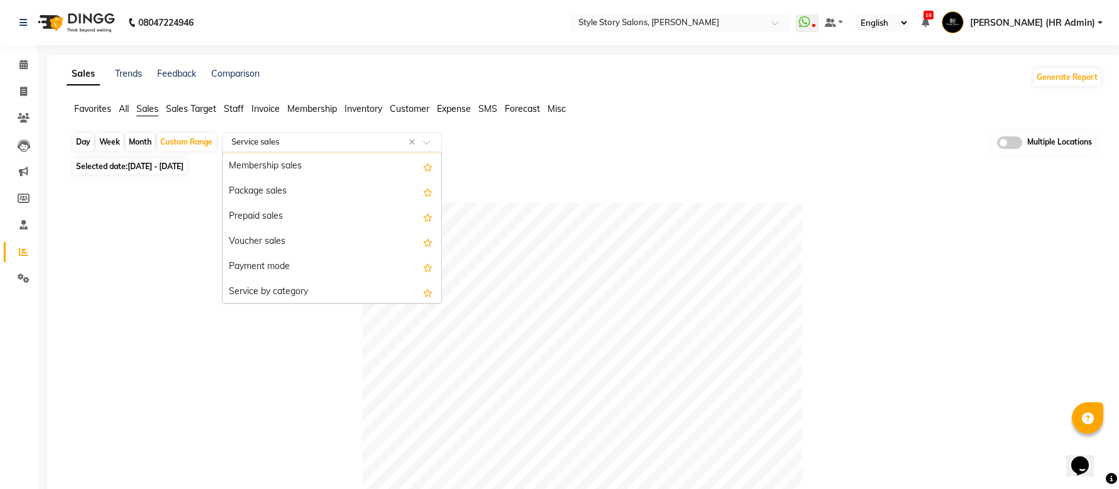
scroll to position [167, 0]
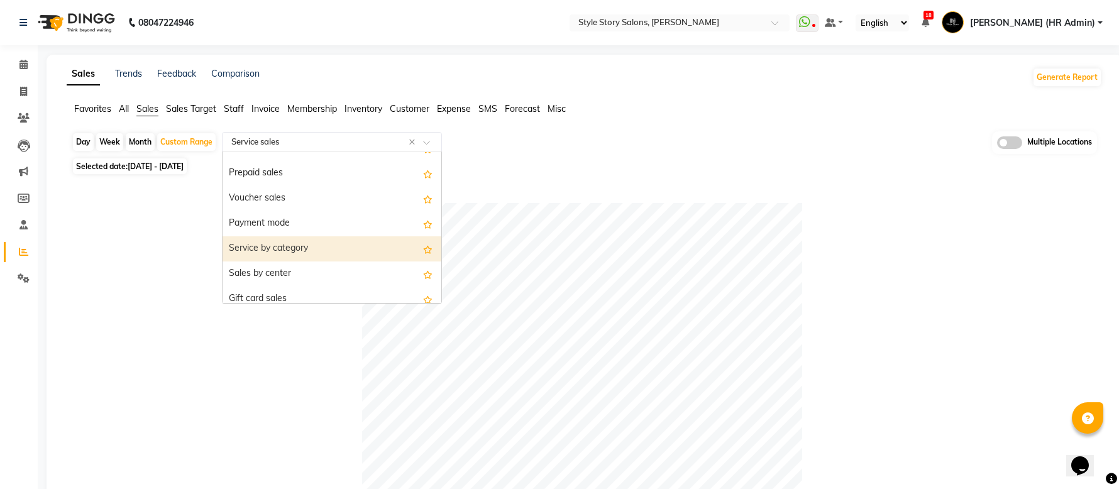
click at [297, 245] on div "Service by category" at bounding box center [332, 248] width 219 height 25
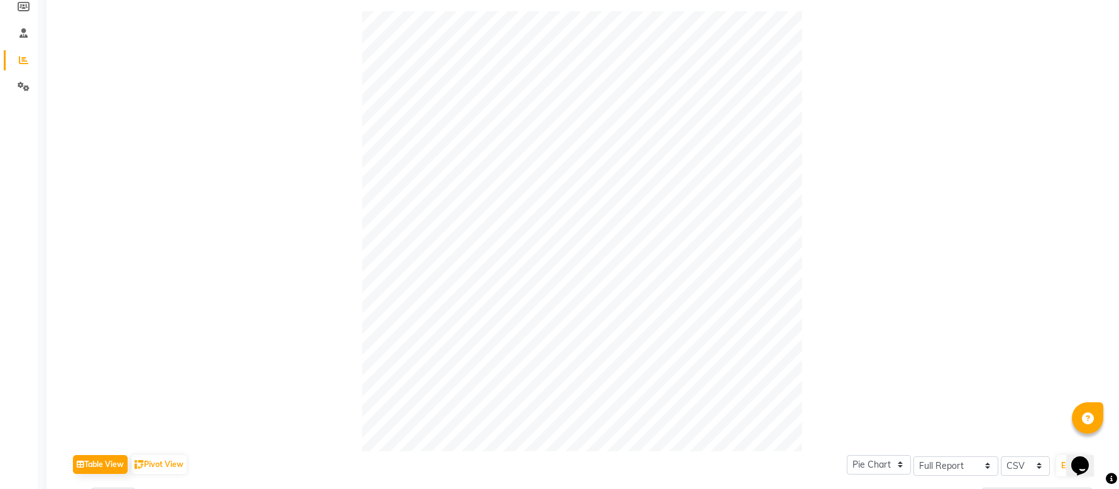
scroll to position [0, 0]
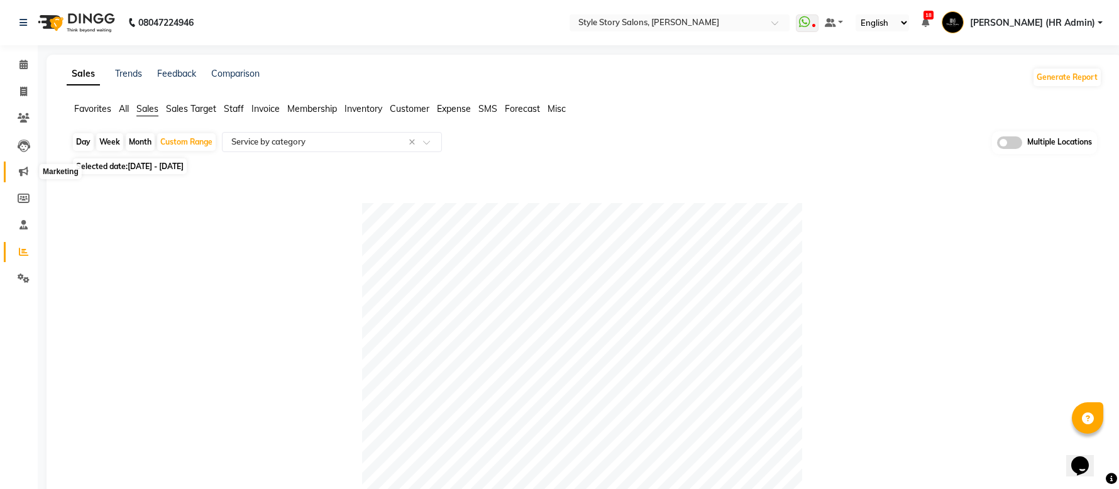
click at [21, 168] on icon at bounding box center [23, 171] width 9 height 9
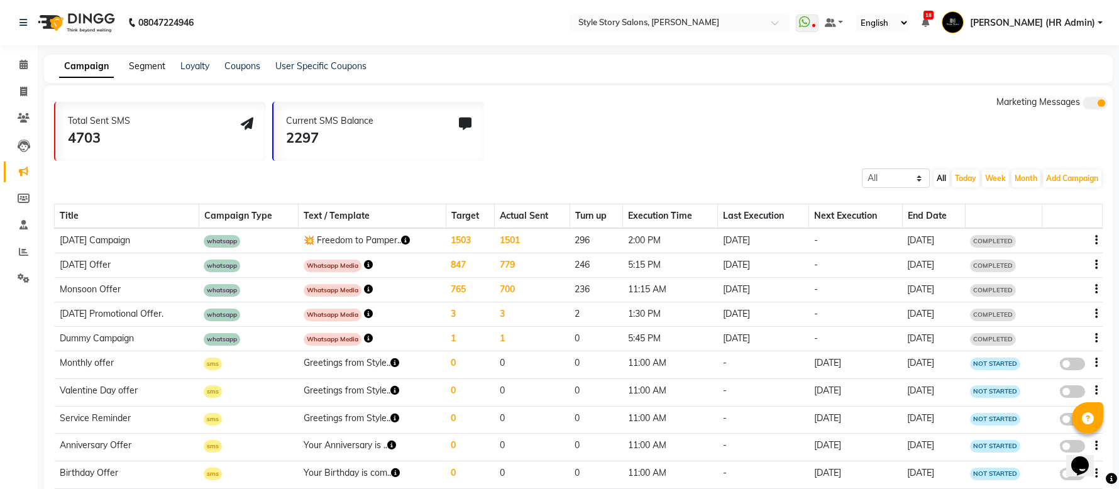
click at [133, 60] on link "Segment" at bounding box center [147, 65] width 36 height 11
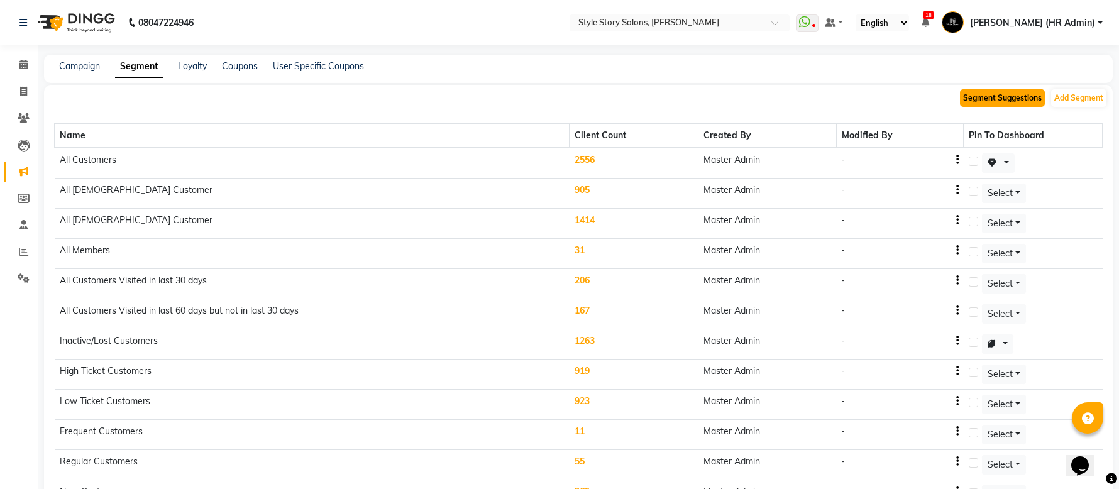
click at [982, 99] on button "Segment Suggestions" at bounding box center [1002, 98] width 85 height 18
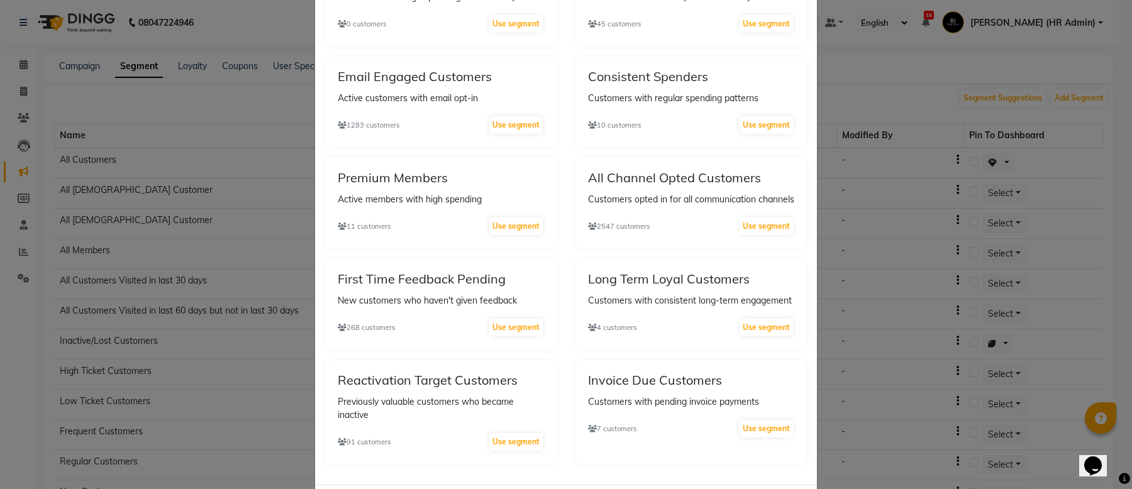
scroll to position [976, 0]
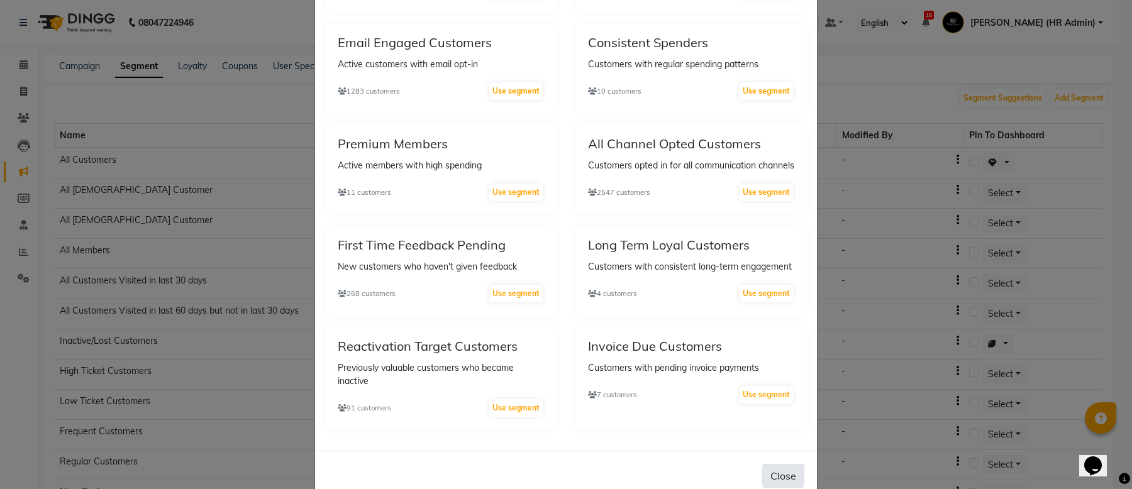
click at [775, 464] on button "Close" at bounding box center [783, 476] width 42 height 24
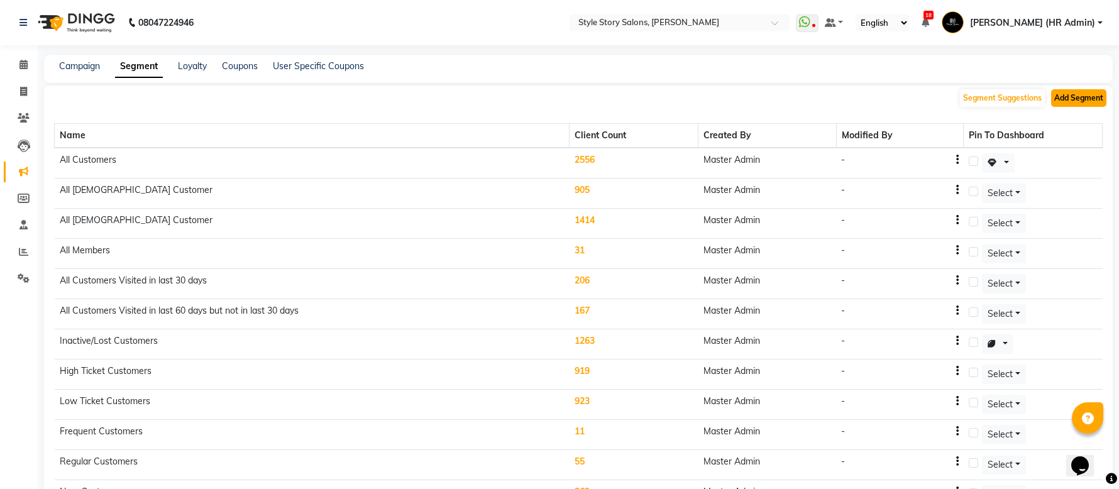
click at [1071, 101] on button "Add Segment" at bounding box center [1078, 98] width 55 height 18
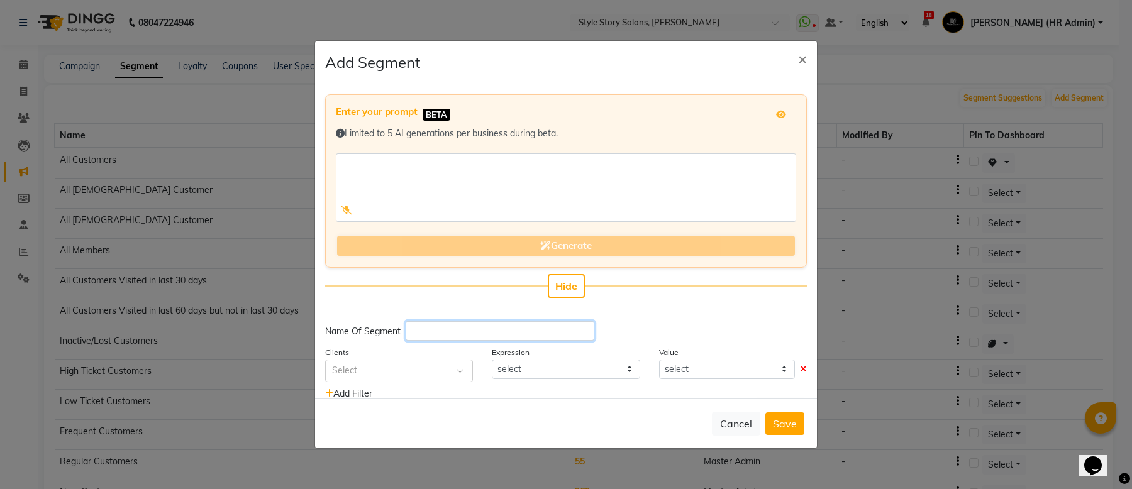
click at [446, 333] on input "text" at bounding box center [500, 330] width 189 height 19
type input "CUSTOMERS FOR WAXING"
click at [438, 367] on div at bounding box center [399, 369] width 146 height 13
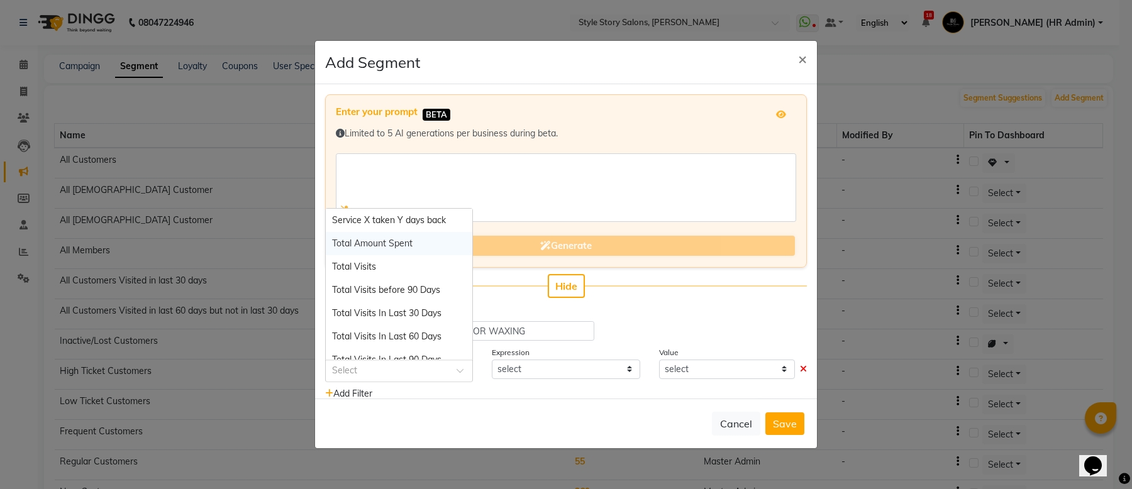
scroll to position [1263, 0]
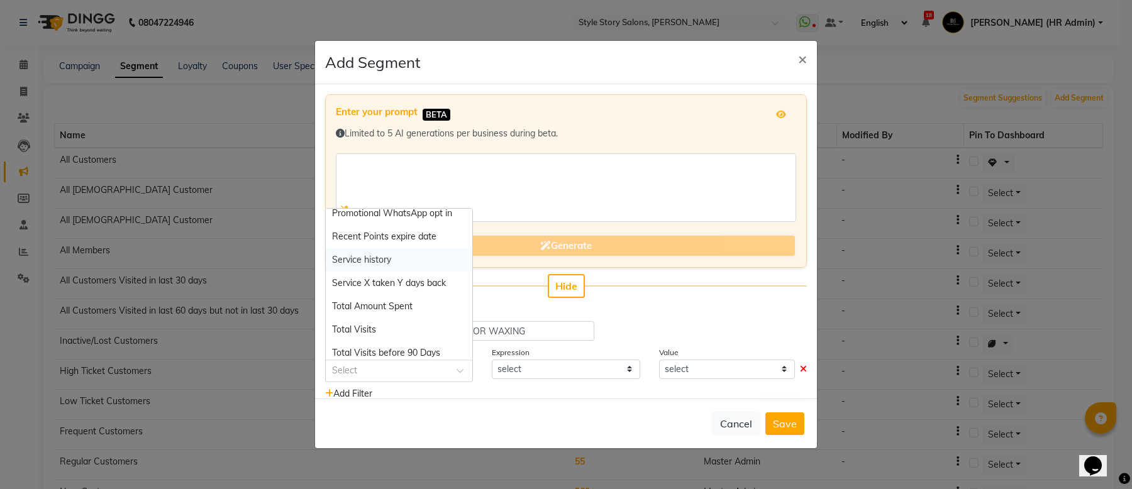
click at [388, 259] on span "Service history" at bounding box center [361, 259] width 59 height 11
select select "="
select select "true"
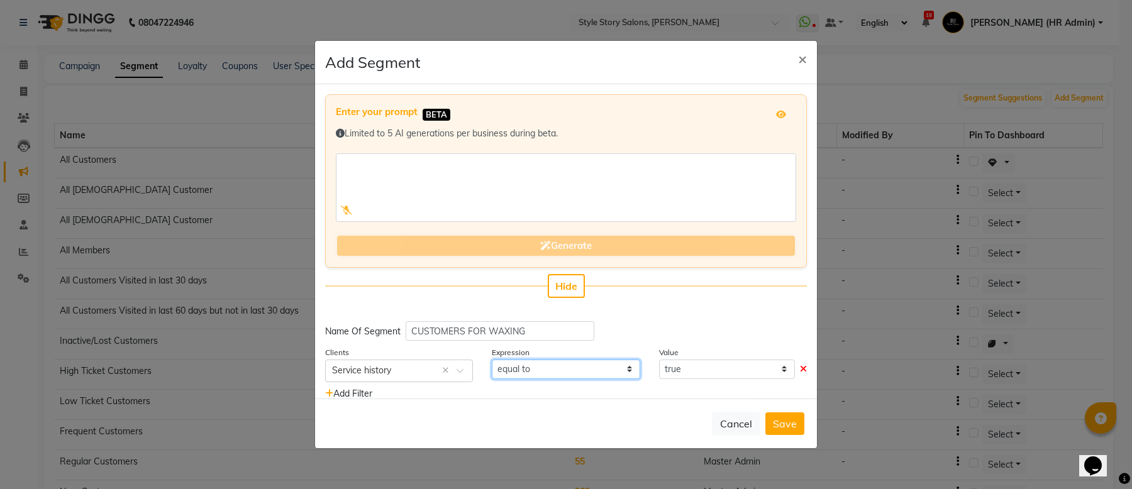
click at [605, 373] on select "equal to" at bounding box center [566, 369] width 148 height 19
click at [743, 373] on select "true false" at bounding box center [727, 369] width 136 height 19
click at [551, 368] on select "equal to" at bounding box center [566, 369] width 148 height 19
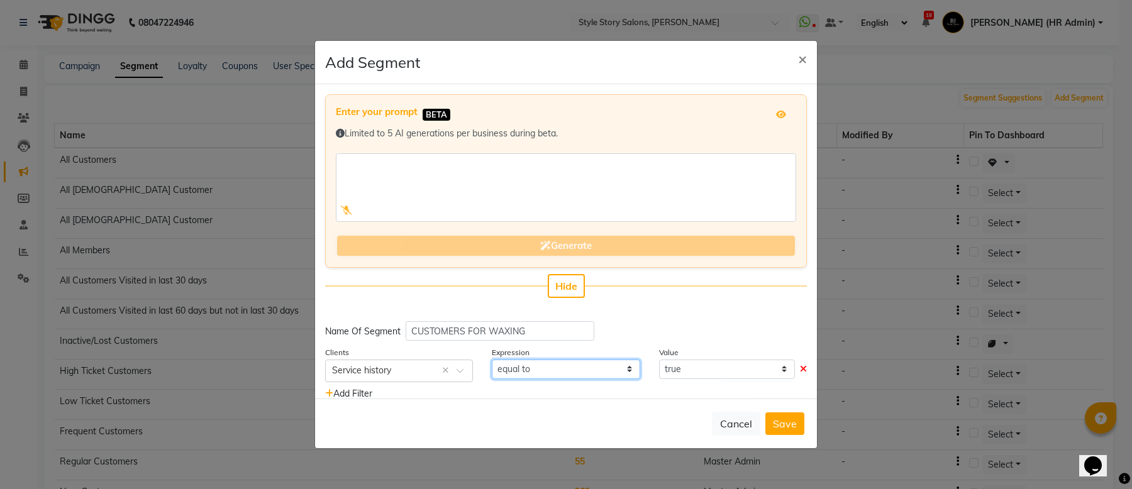
click at [551, 368] on select "equal to" at bounding box center [566, 369] width 148 height 19
click at [348, 395] on span "Add Filter" at bounding box center [348, 393] width 47 height 11
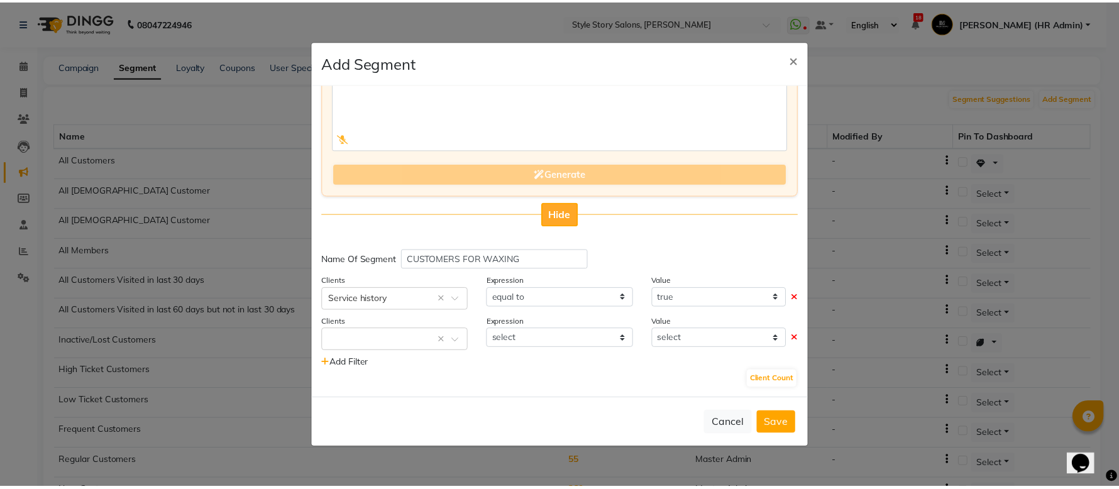
scroll to position [0, 0]
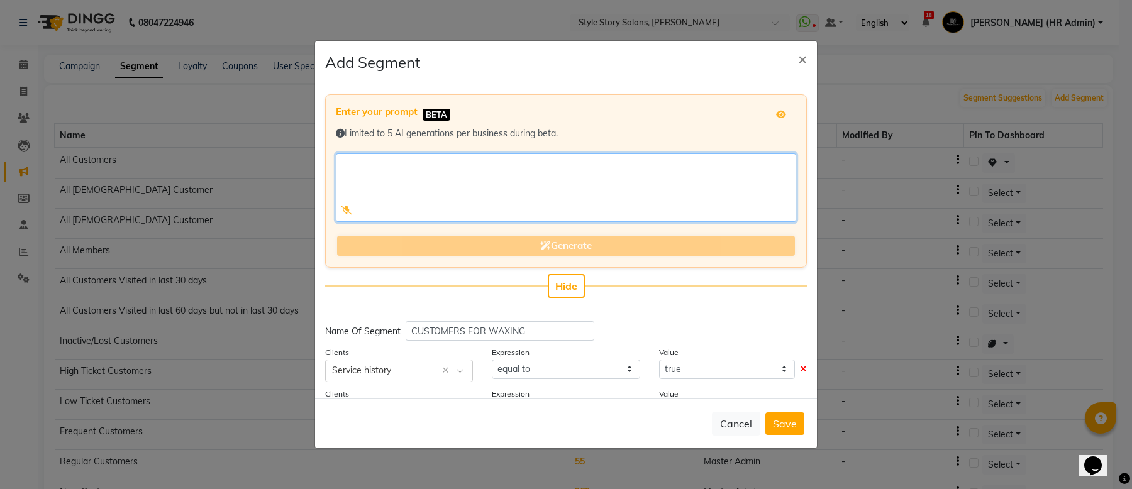
click at [542, 206] on textarea at bounding box center [566, 187] width 460 height 69
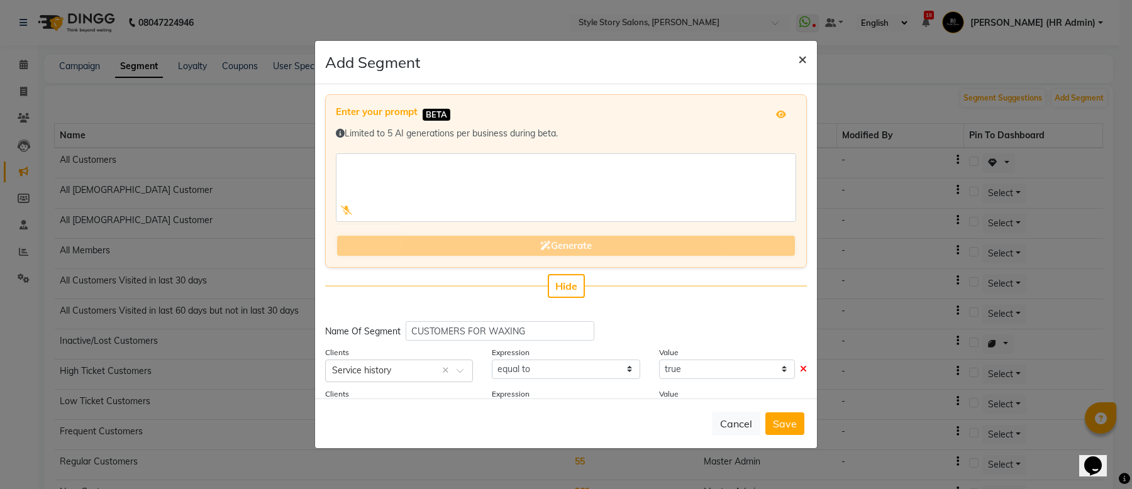
click at [796, 62] on button "×" at bounding box center [802, 58] width 29 height 35
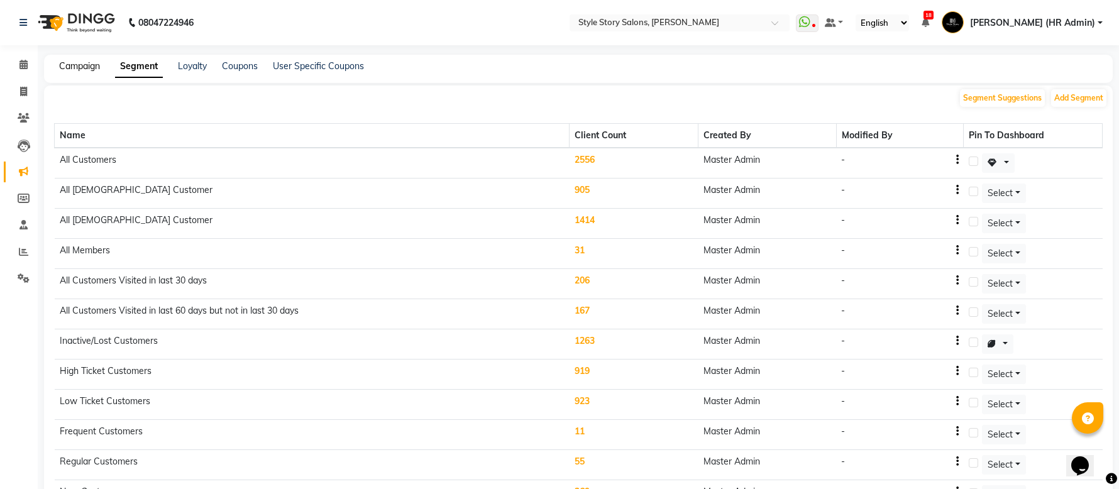
click at [74, 66] on link "Campaign" at bounding box center [79, 65] width 41 height 11
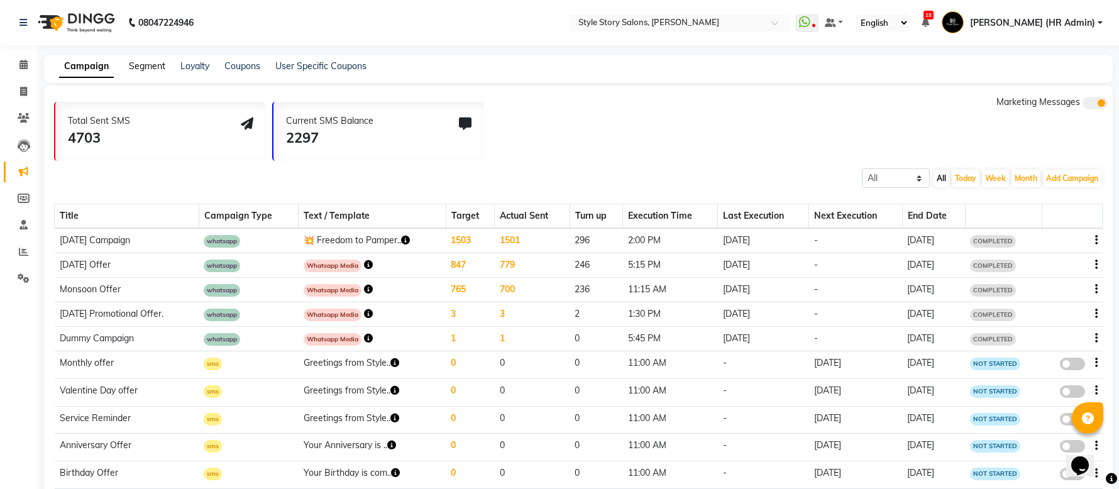
click at [143, 64] on link "Segment" at bounding box center [147, 65] width 36 height 11
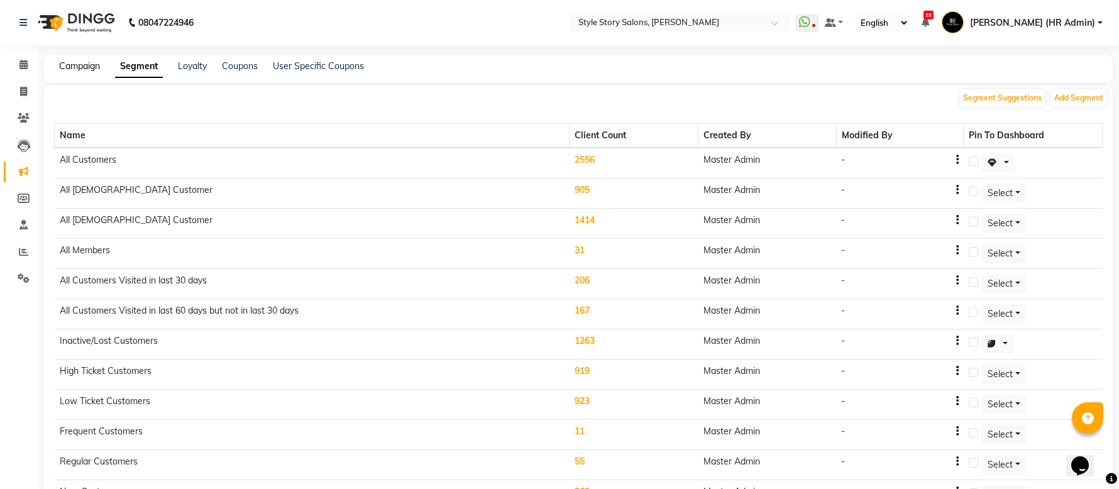
click at [91, 69] on link "Campaign" at bounding box center [79, 65] width 41 height 11
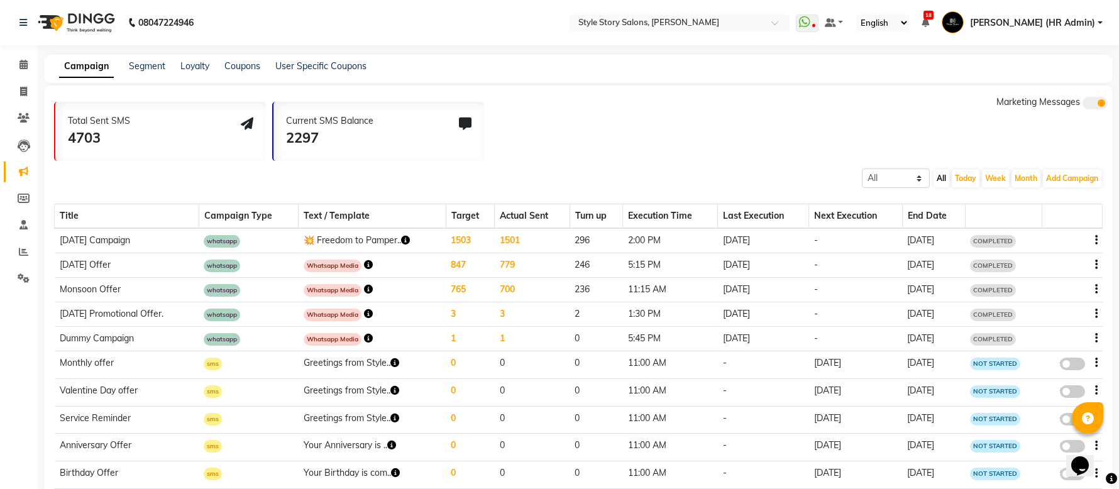
click at [176, 57] on div "Campaign Segment Loyalty Coupons User Specific Coupons" at bounding box center [578, 69] width 1069 height 28
click at [158, 69] on link "Segment" at bounding box center [147, 65] width 36 height 11
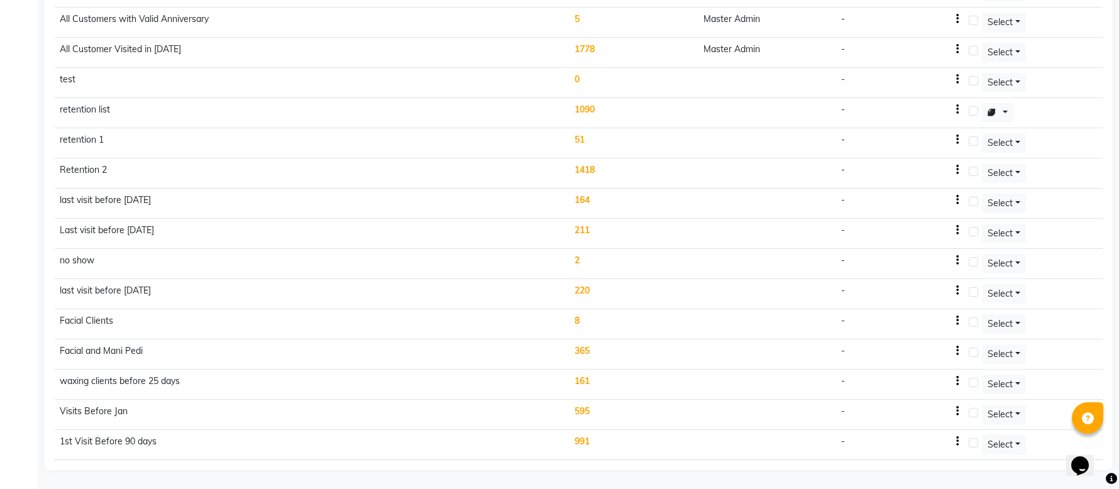
scroll to position [550, 0]
click at [977, 320] on label at bounding box center [973, 322] width 9 height 9
click at [977, 320] on input "checkbox" at bounding box center [973, 323] width 8 height 8
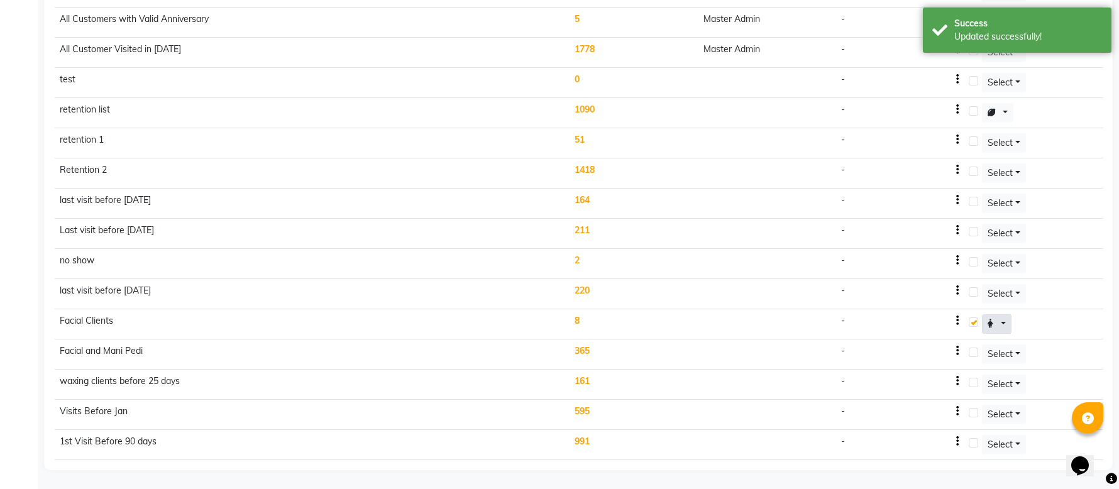
click at [1001, 322] on button at bounding box center [997, 323] width 30 height 19
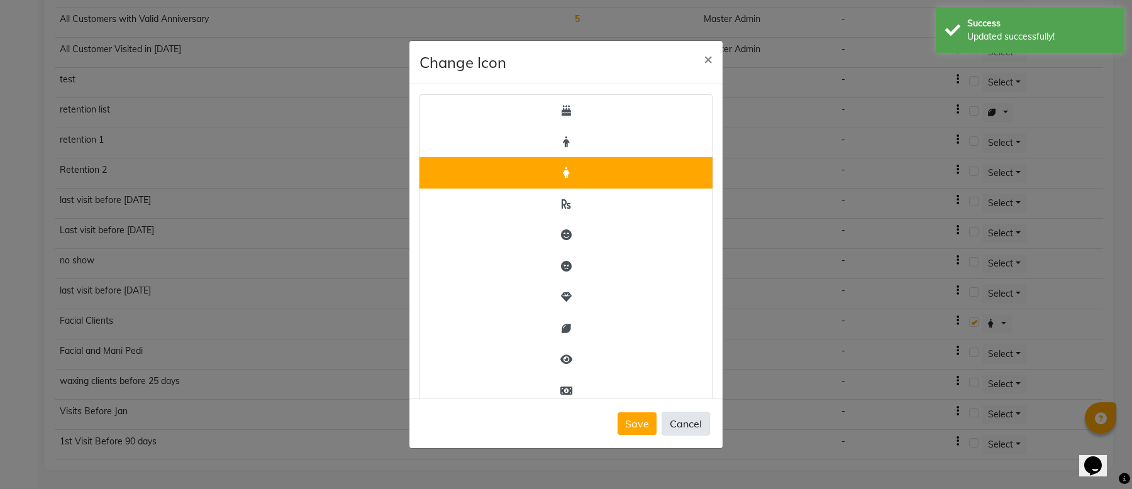
click at [690, 435] on button "Cancel" at bounding box center [685, 424] width 48 height 24
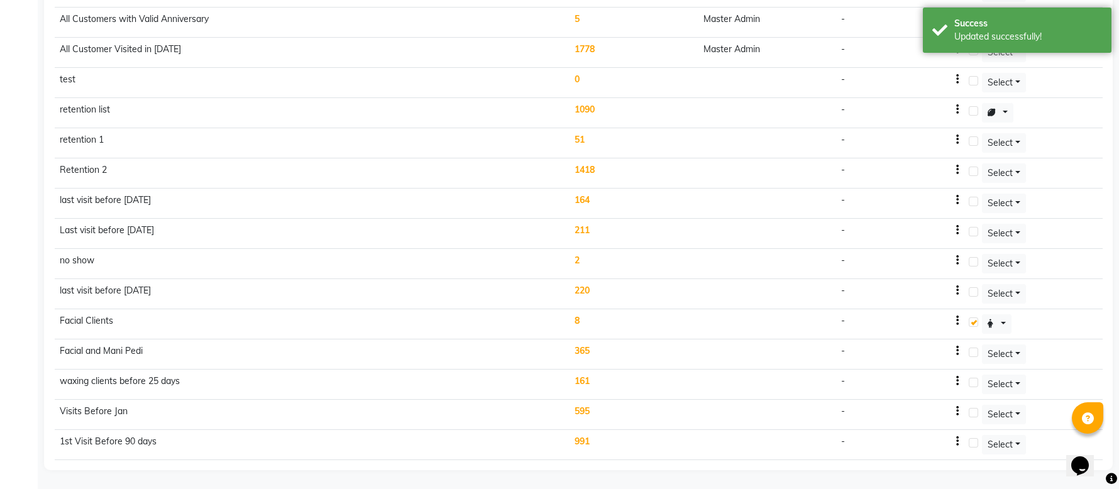
click at [578, 320] on td "8" at bounding box center [634, 324] width 129 height 30
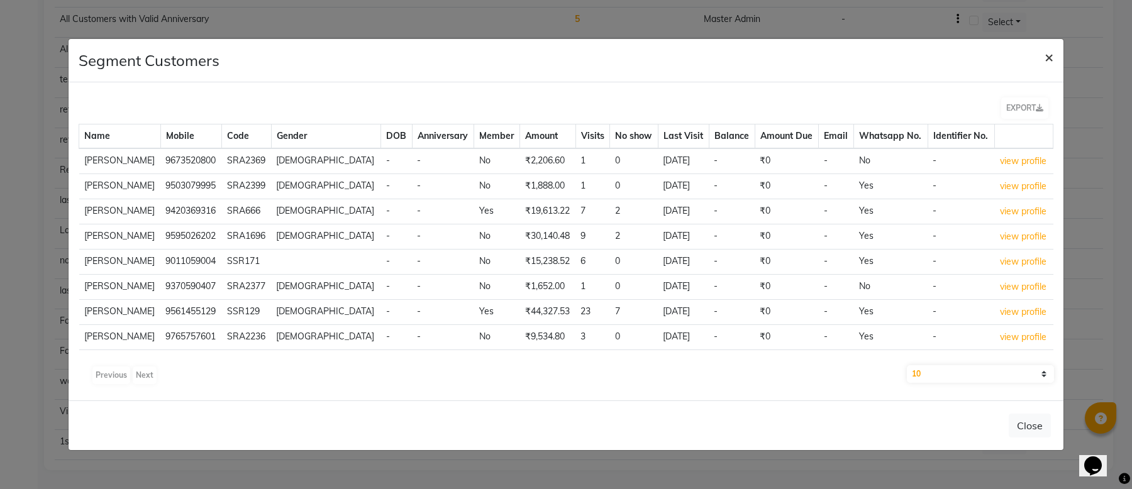
click at [1044, 54] on span "×" at bounding box center [1048, 56] width 9 height 19
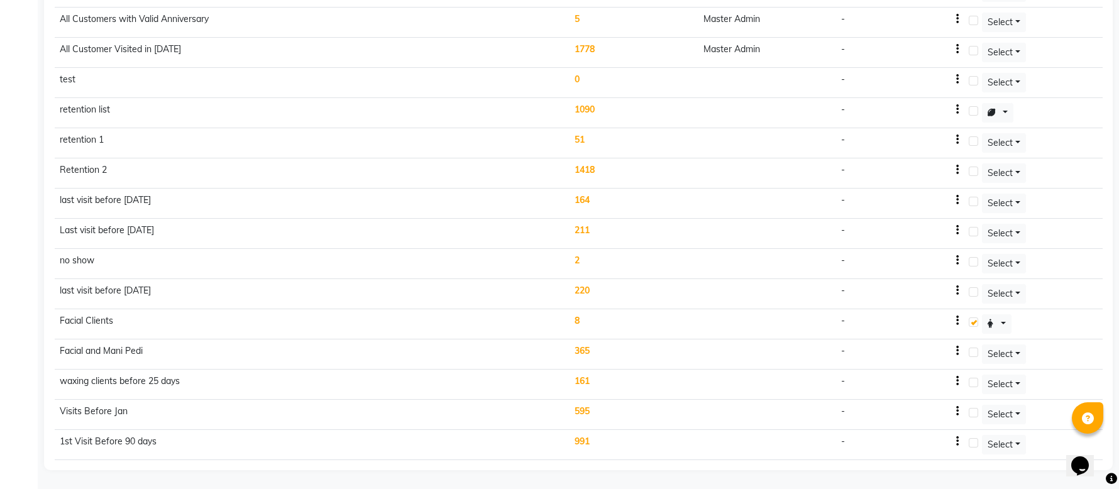
click at [971, 321] on label at bounding box center [973, 322] width 9 height 9
click at [971, 321] on input "checkbox" at bounding box center [973, 323] width 8 height 8
checkbox input "false"
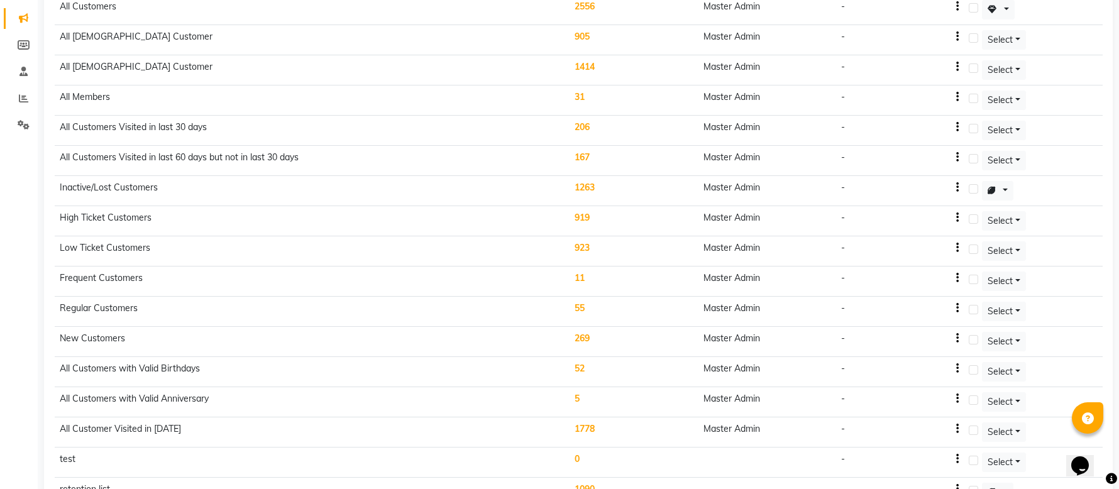
scroll to position [0, 0]
